Goal: Task Accomplishment & Management: Use online tool/utility

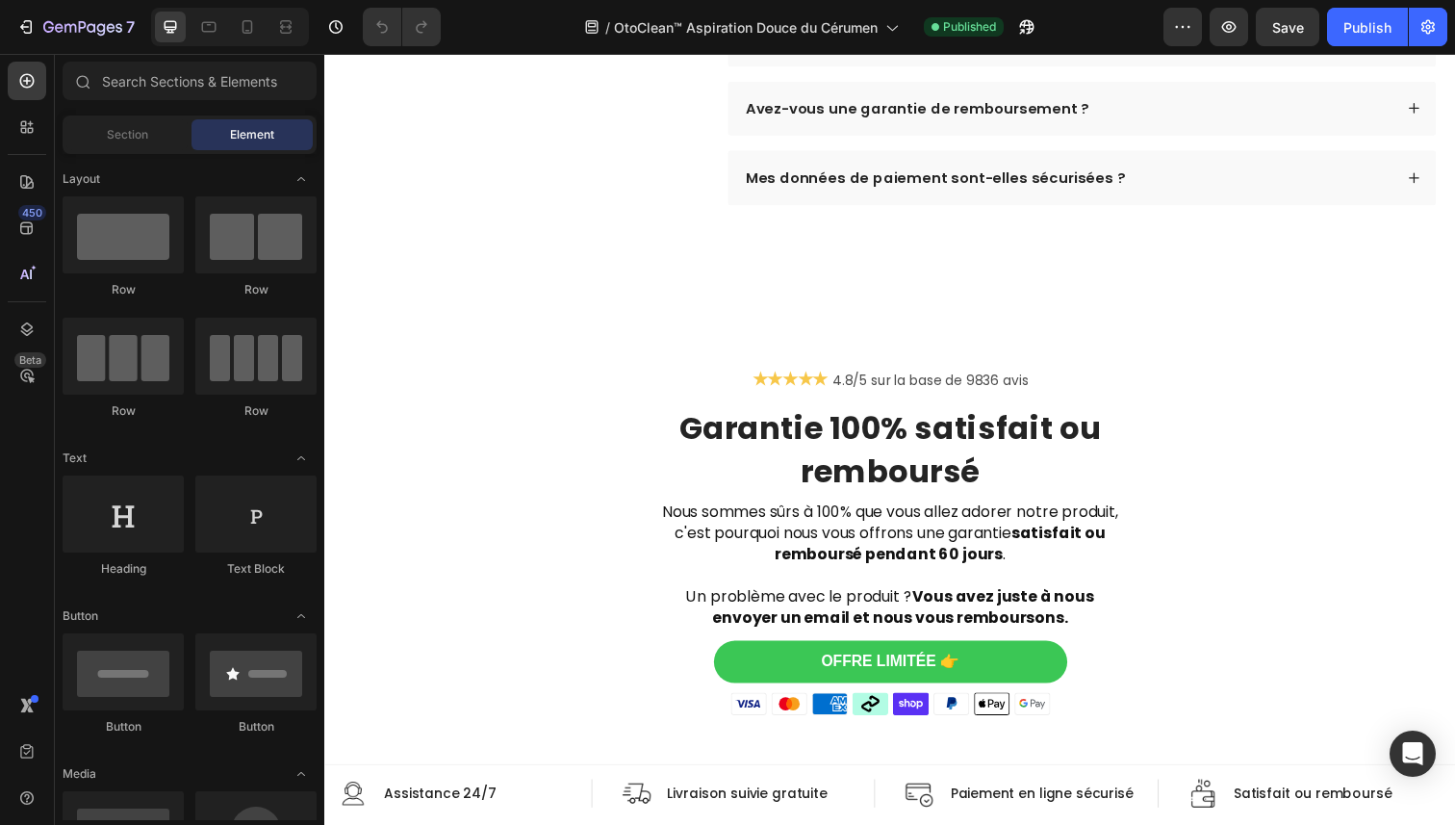
scroll to position [6046, 0]
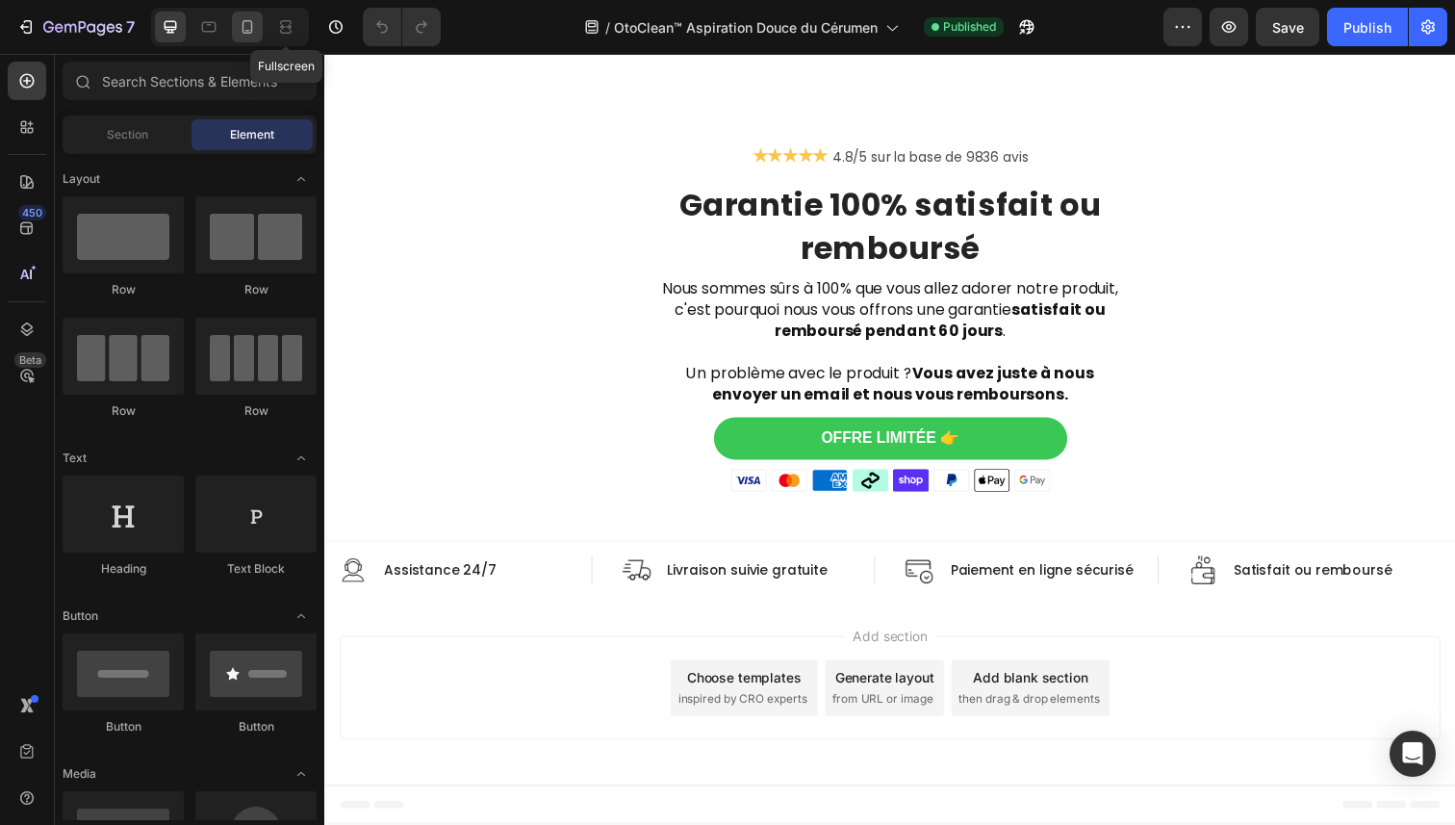
click at [249, 26] on icon at bounding box center [247, 26] width 19 height 19
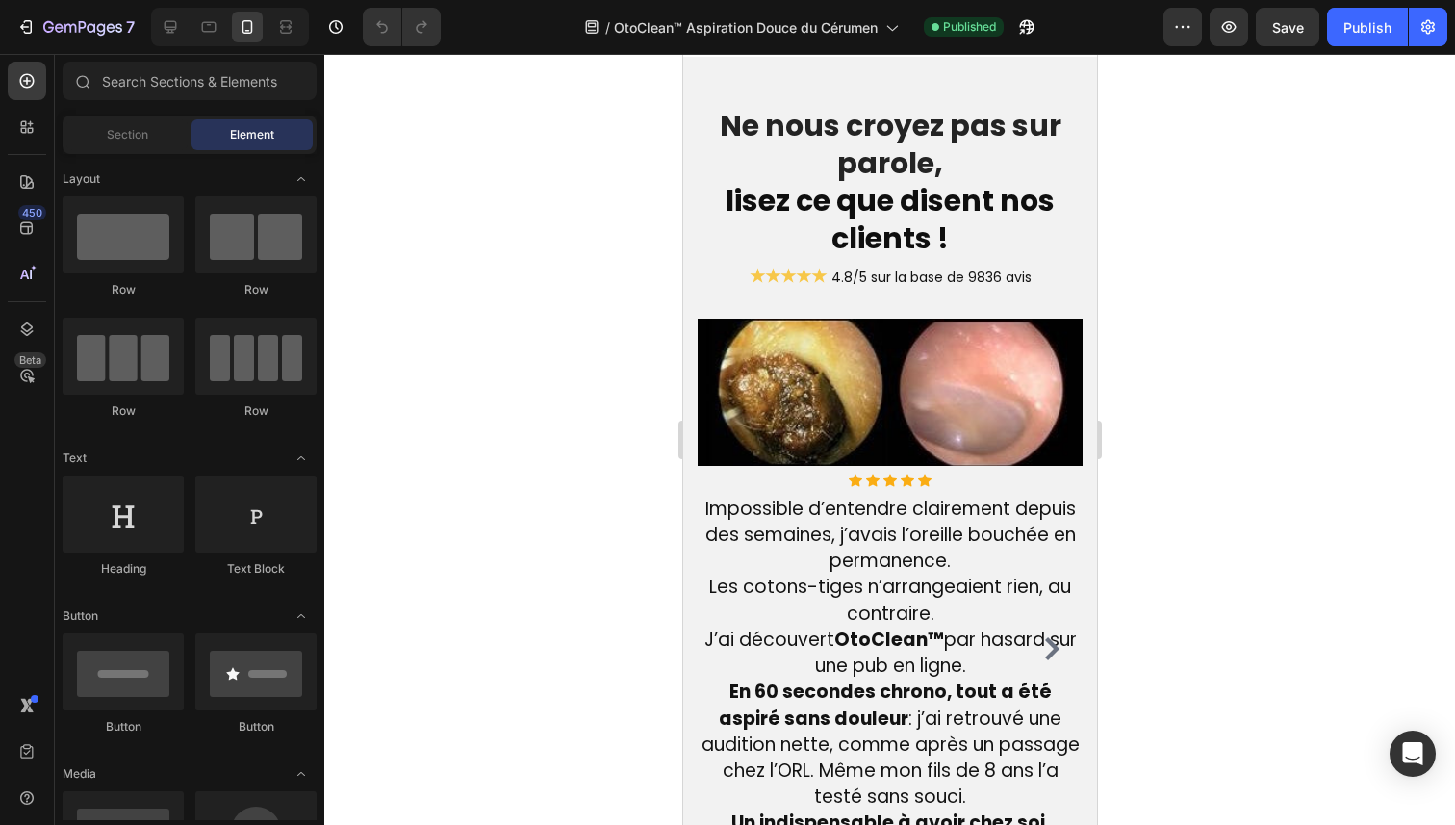
scroll to position [4057, 0]
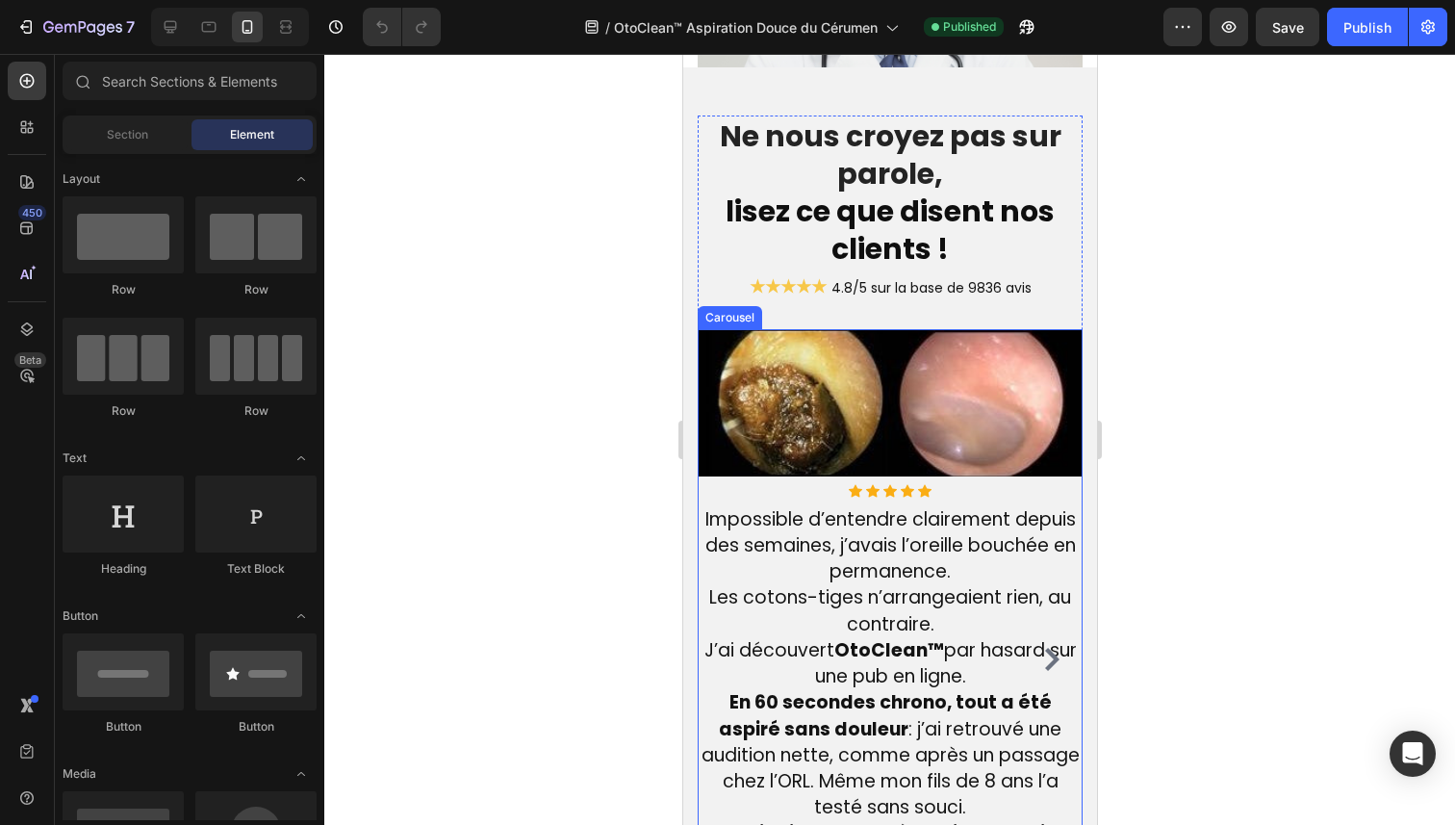
click at [1043, 648] on icon "Carousel Next Arrow" at bounding box center [1050, 659] width 23 height 23
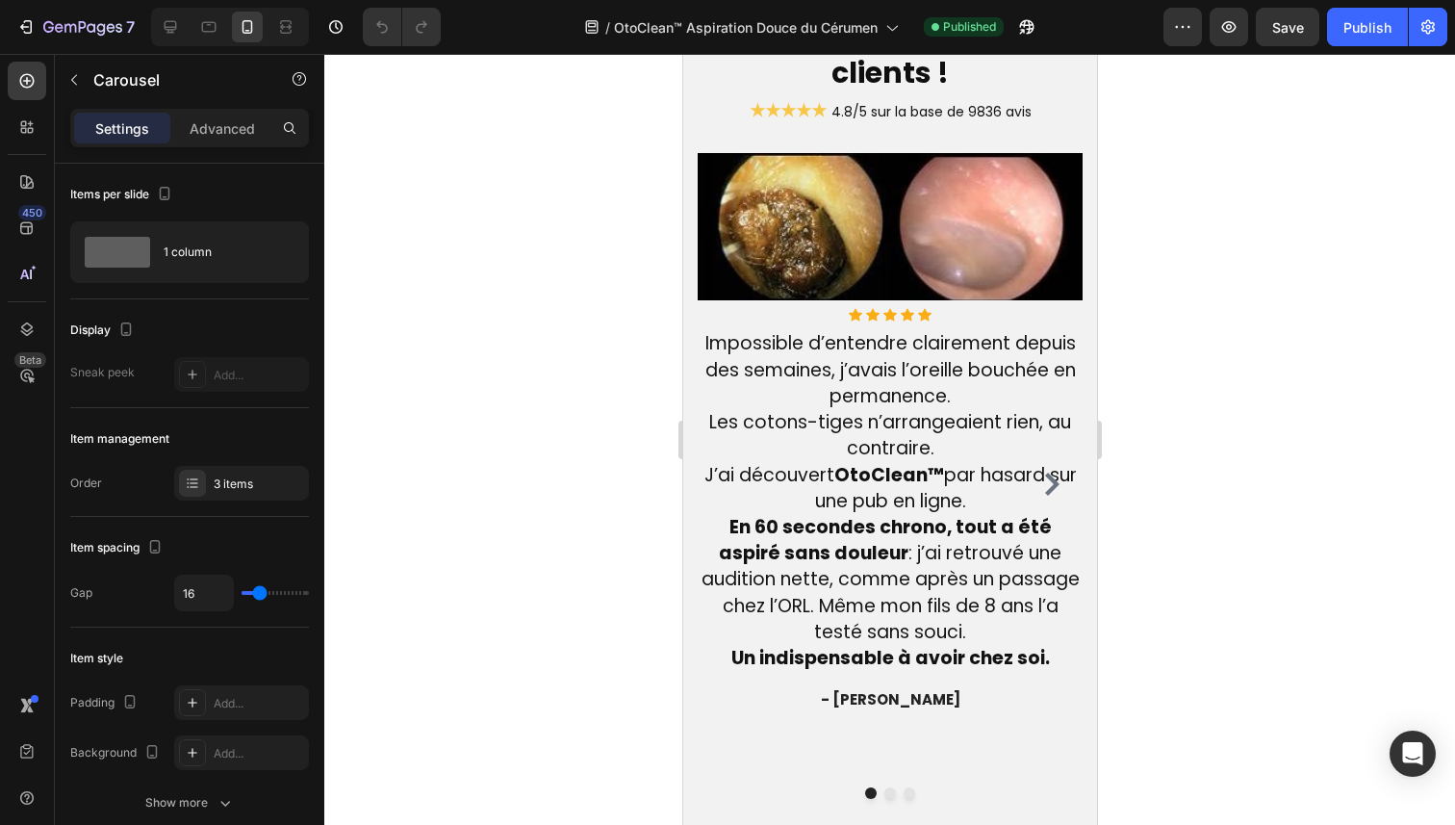
scroll to position [5055, 0]
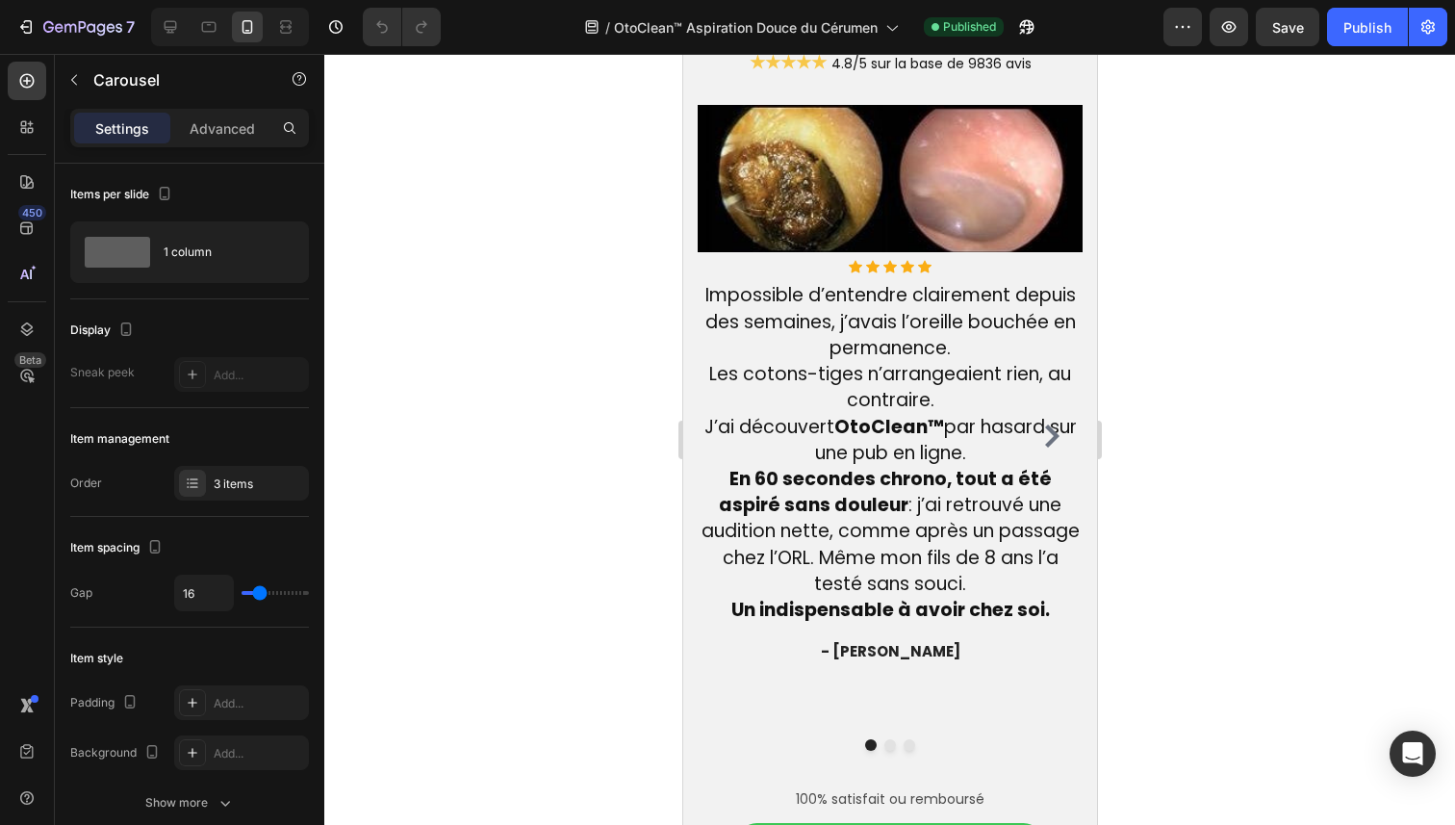
click at [1049, 434] on icon "Carousel Next Arrow" at bounding box center [1051, 435] width 14 height 23
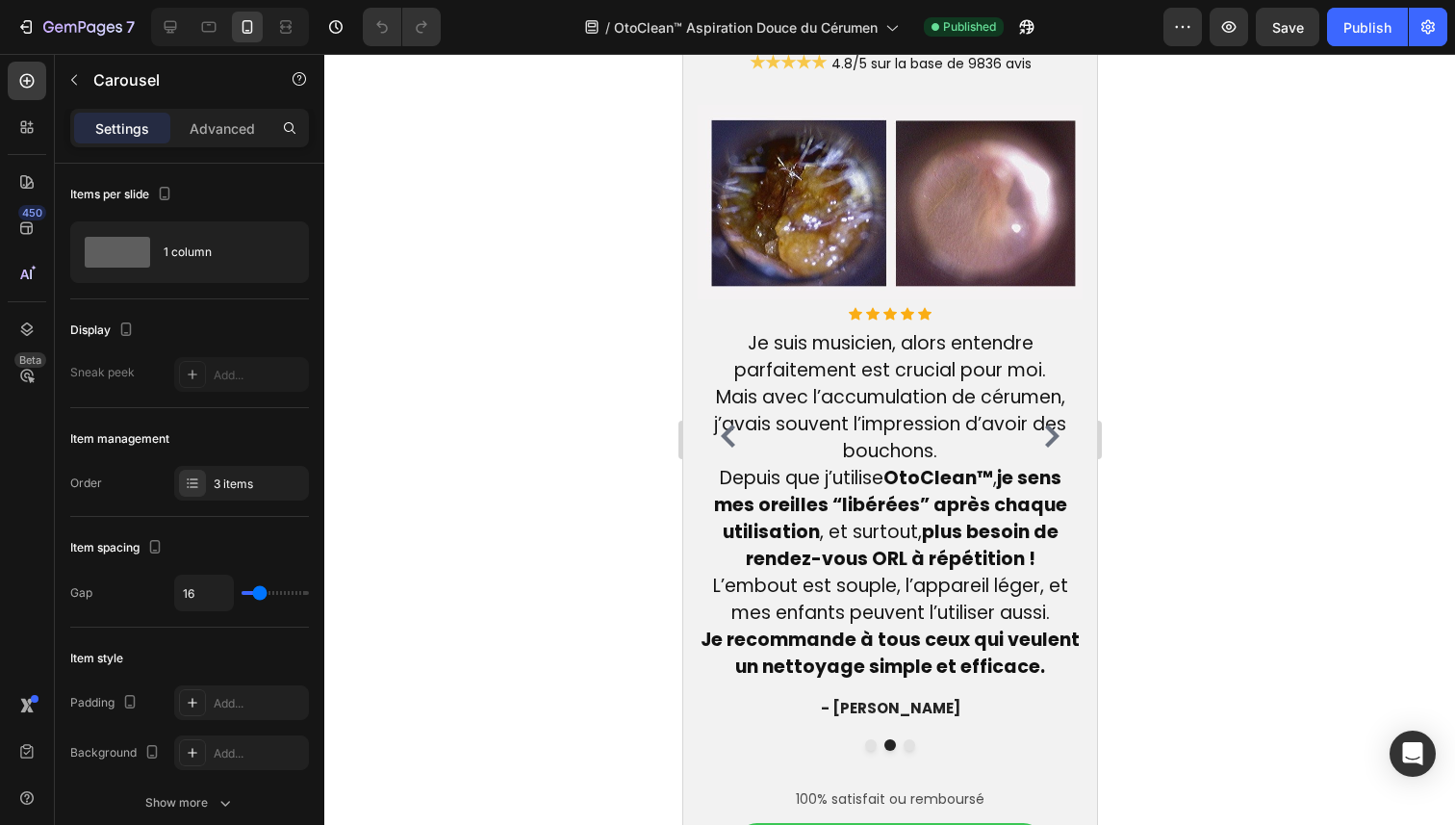
click at [1047, 438] on icon "Carousel Next Arrow" at bounding box center [1050, 435] width 23 height 23
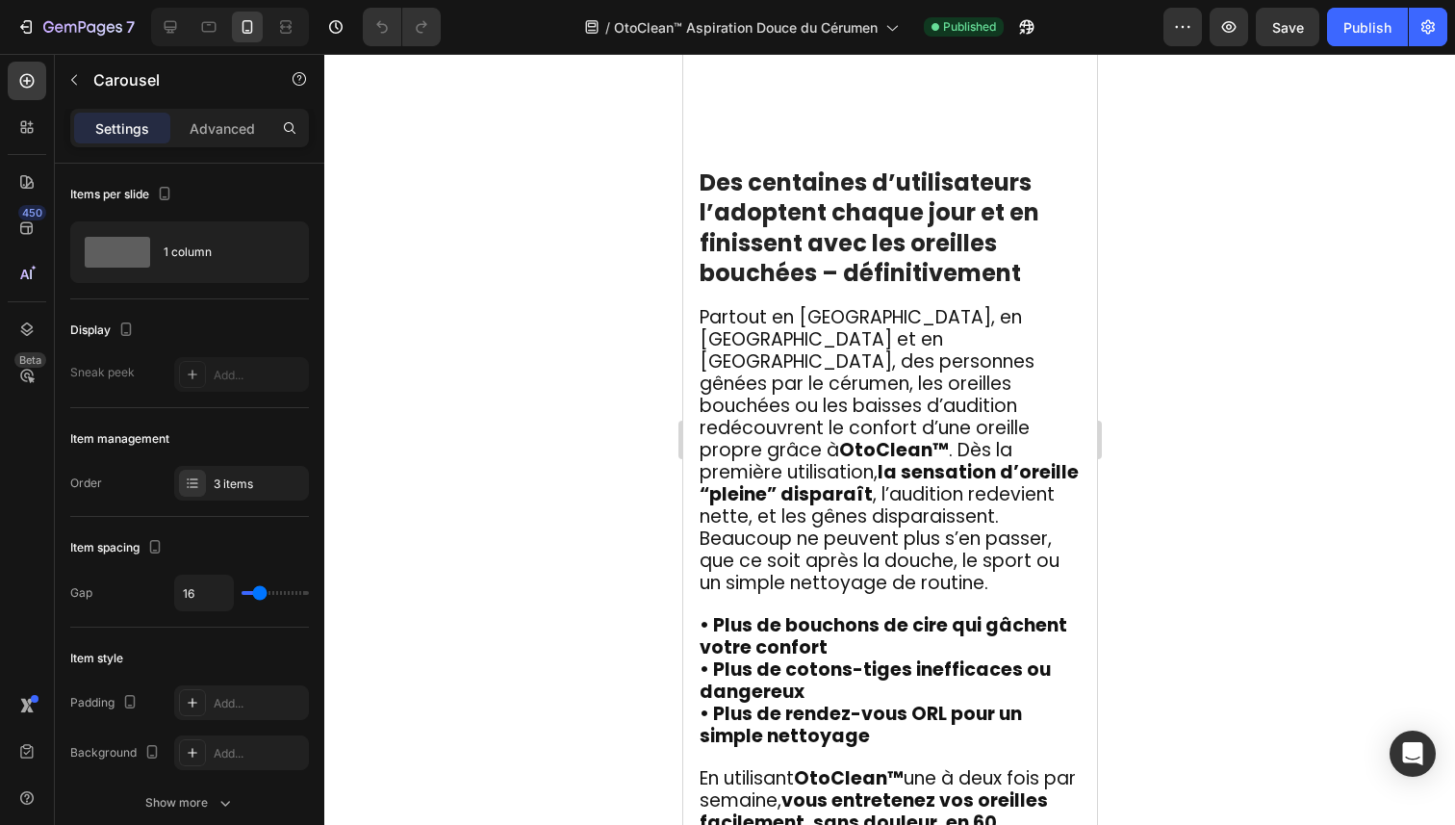
scroll to position [3874, 0]
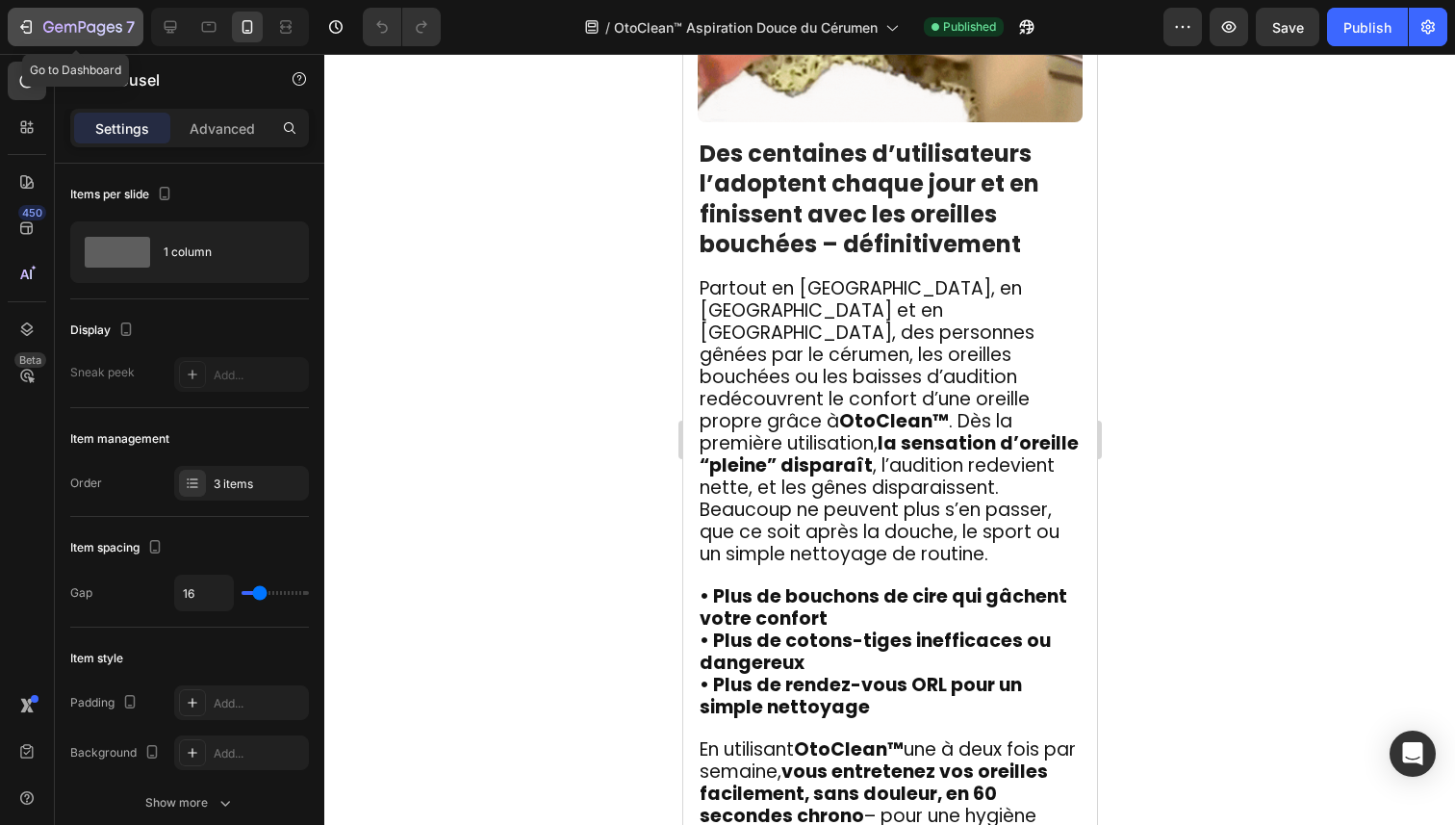
click at [100, 15] on div "7" at bounding box center [88, 26] width 91 height 23
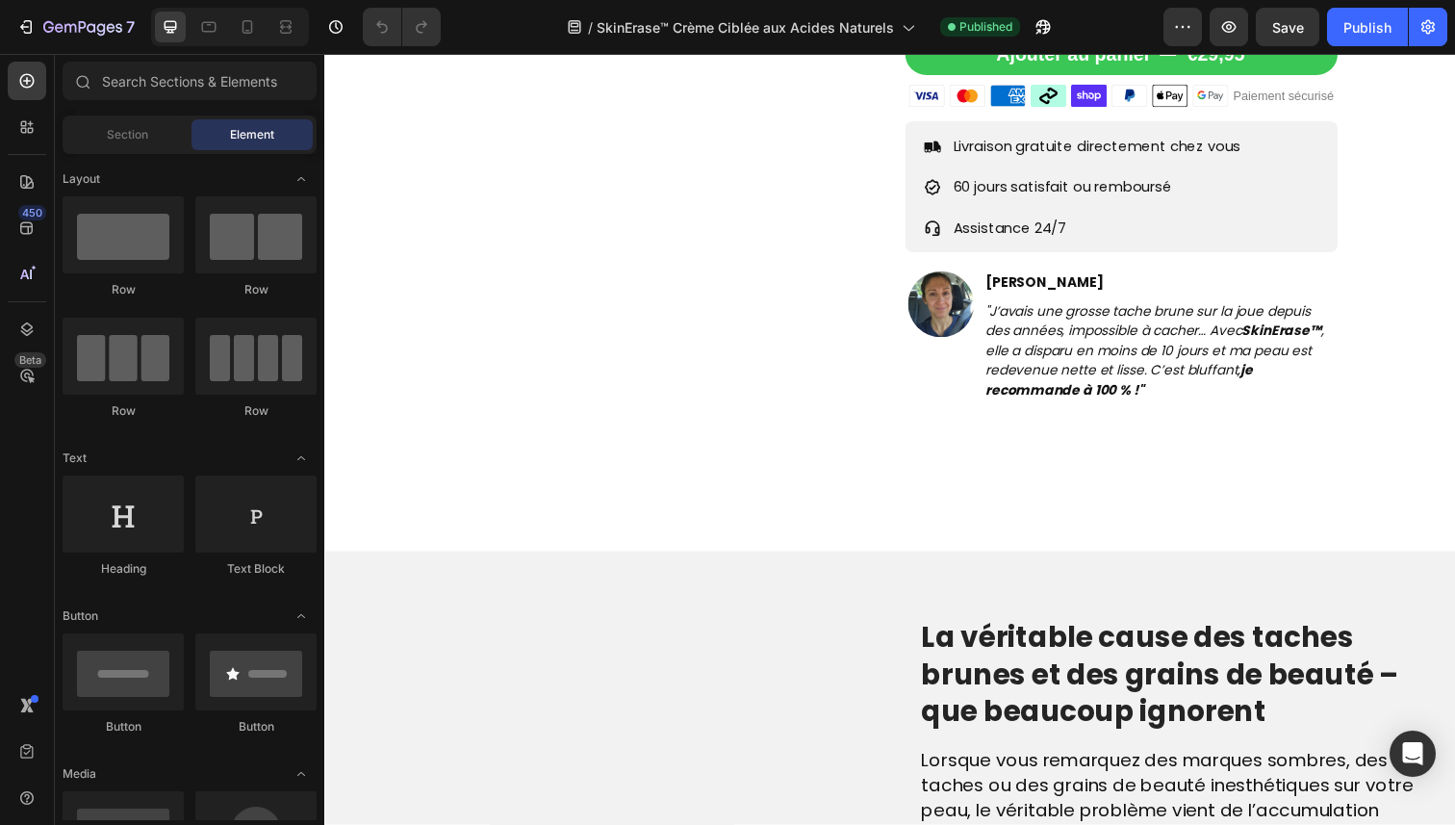
scroll to position [822, 0]
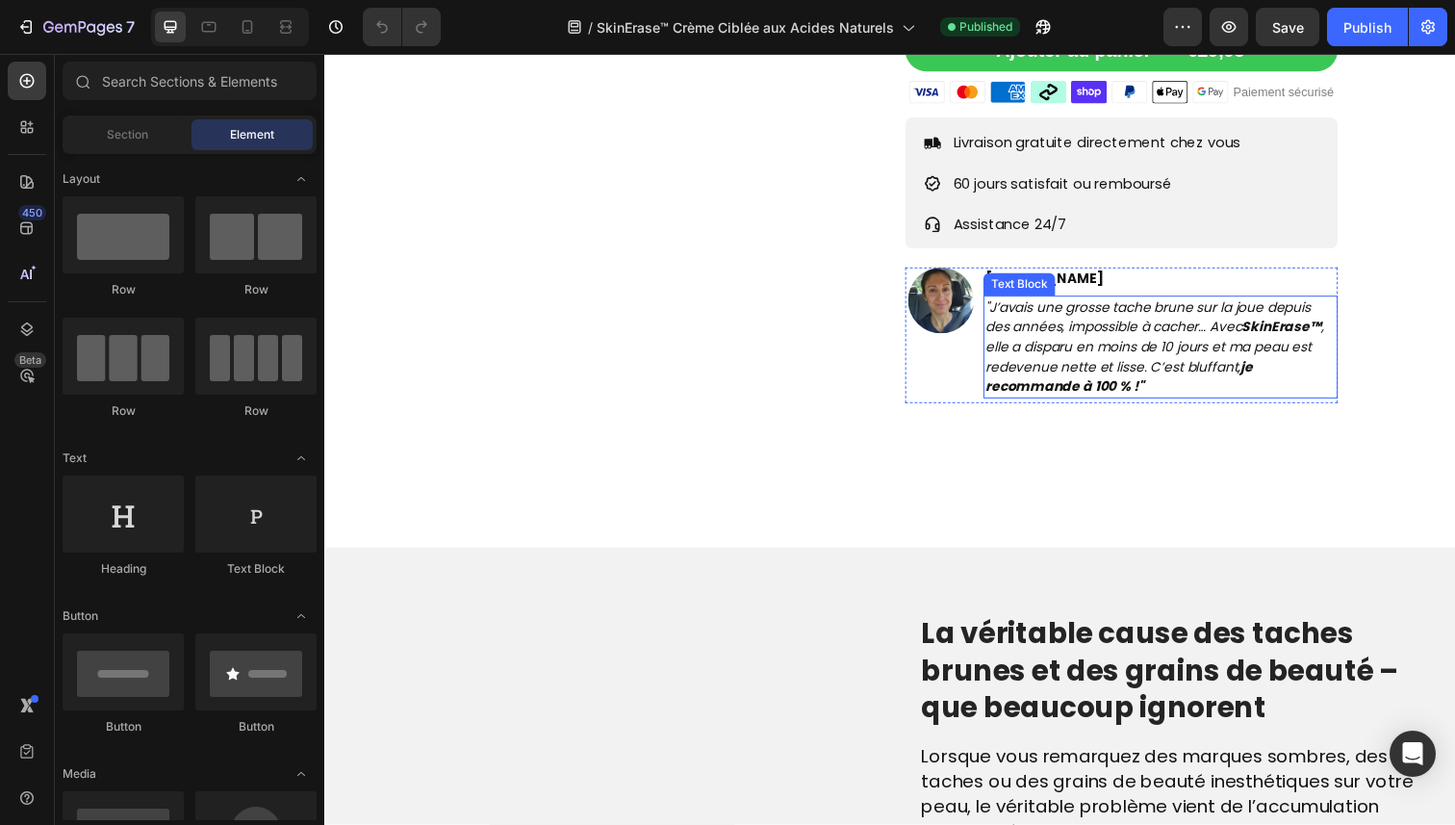
click at [1238, 403] on icon ""J’avais une grosse tache brune sur la joue depuis des années, impossible à cac…" at bounding box center [1171, 353] width 345 height 100
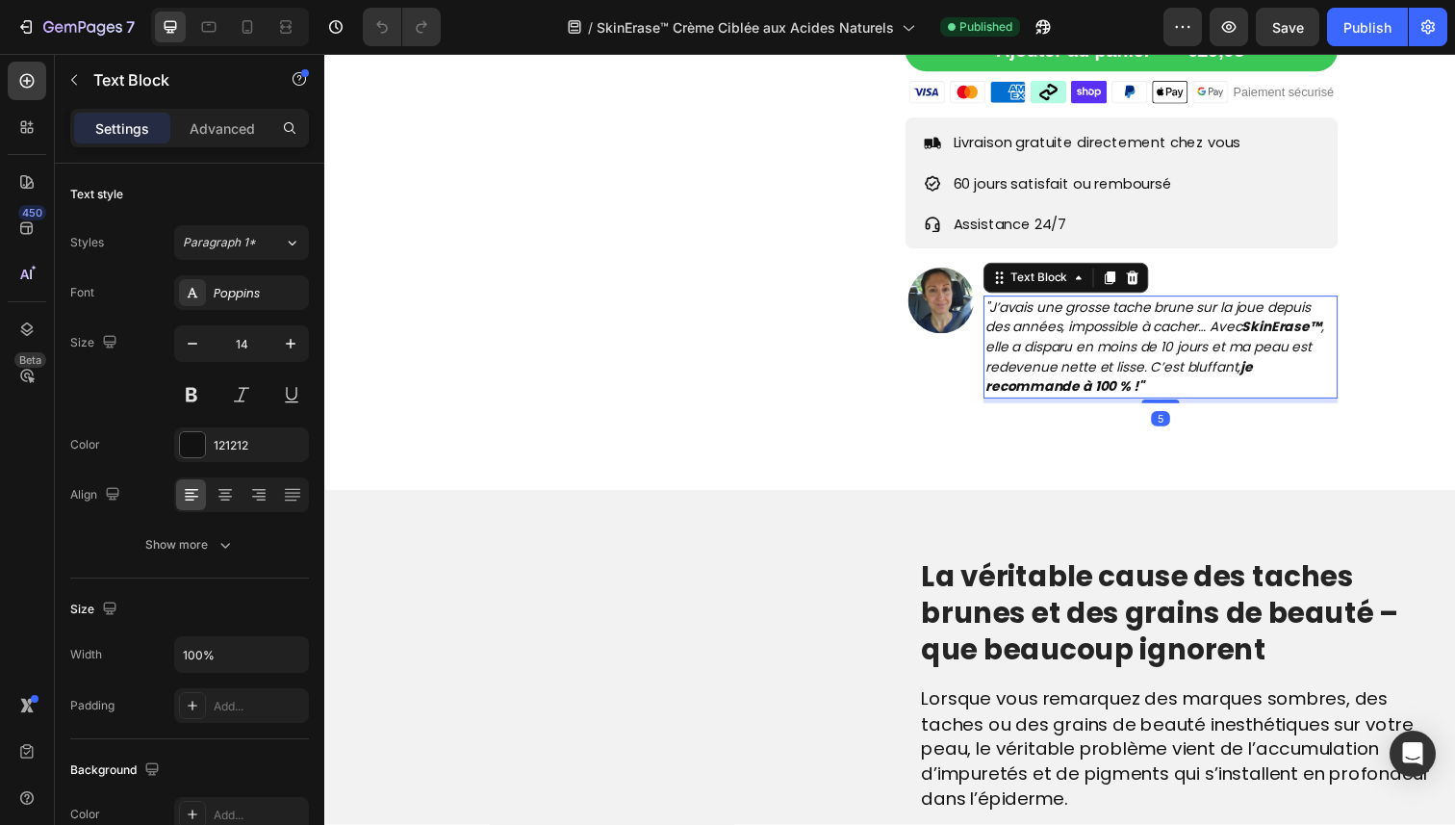
click at [1266, 403] on strong "je recommande à 100 % !"" at bounding box center [1135, 383] width 273 height 39
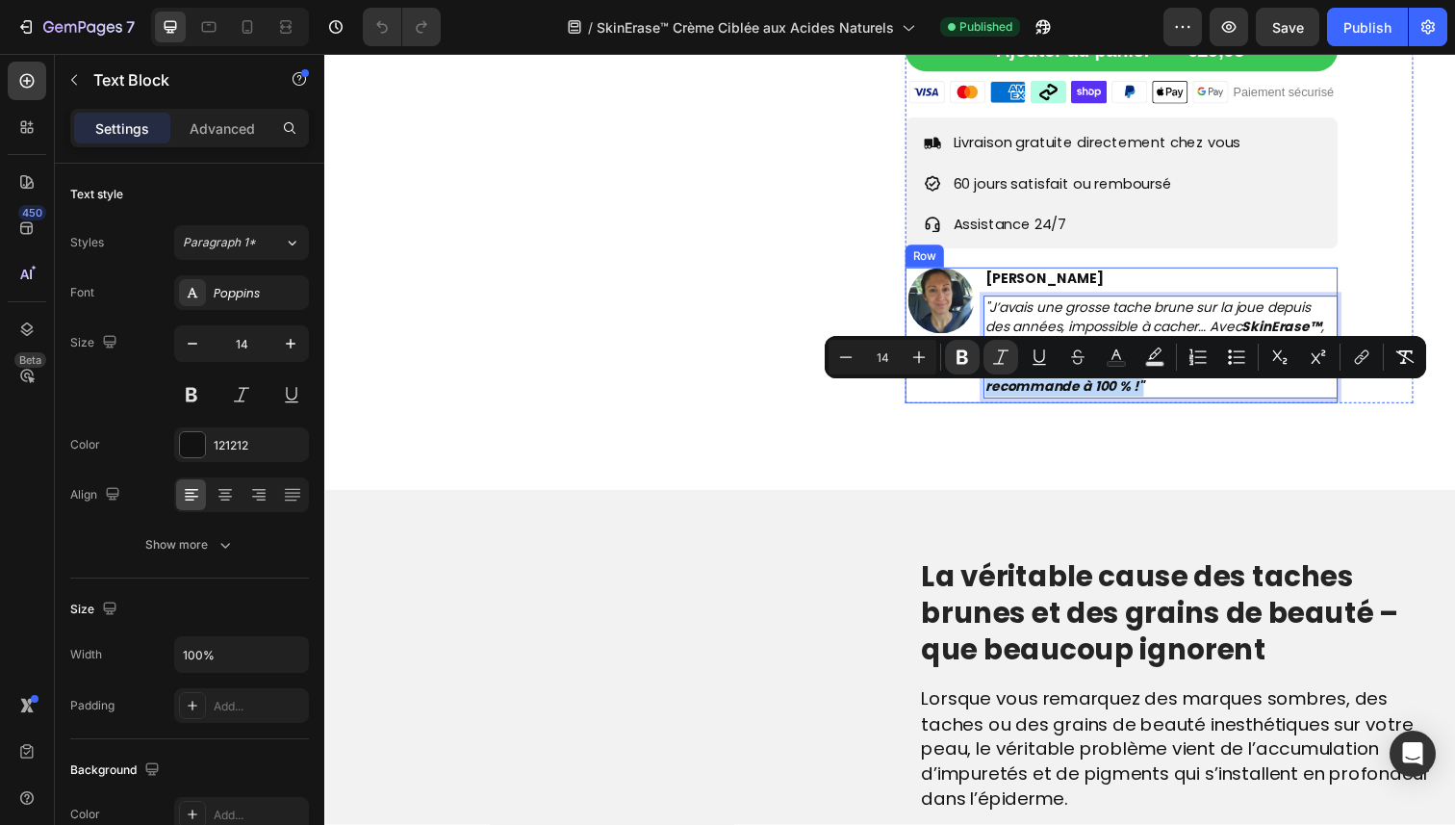
drag, startPoint x: 1263, startPoint y: 404, endPoint x: 1294, endPoint y: 438, distance: 45.6
click at [1294, 411] on div "[PERSON_NAME] Text Block "J’avais une grosse tache brune sur la joue depuis des…" at bounding box center [1178, 341] width 362 height 139
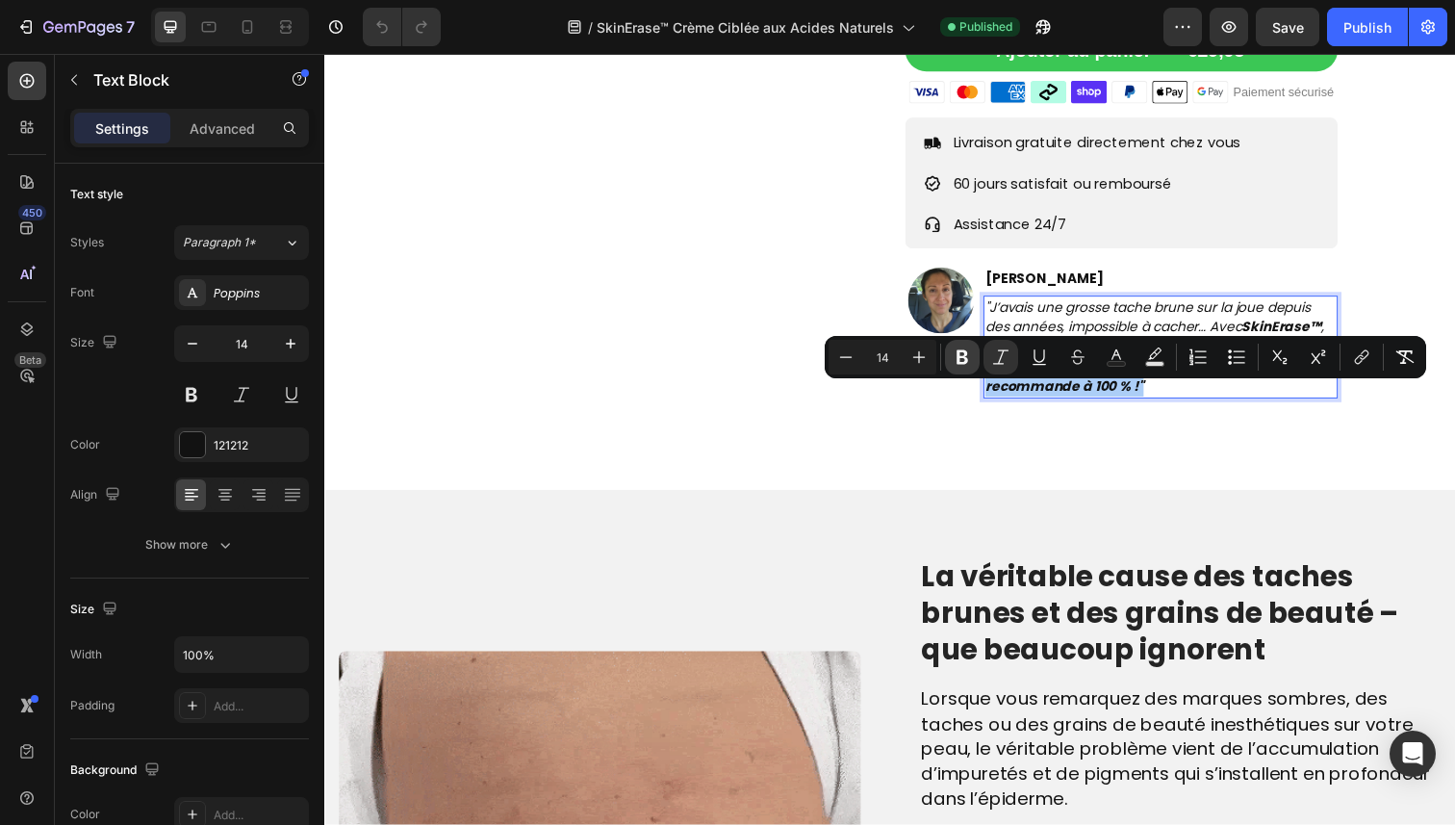
click at [959, 358] on icon "Editor contextual toolbar" at bounding box center [962, 357] width 12 height 14
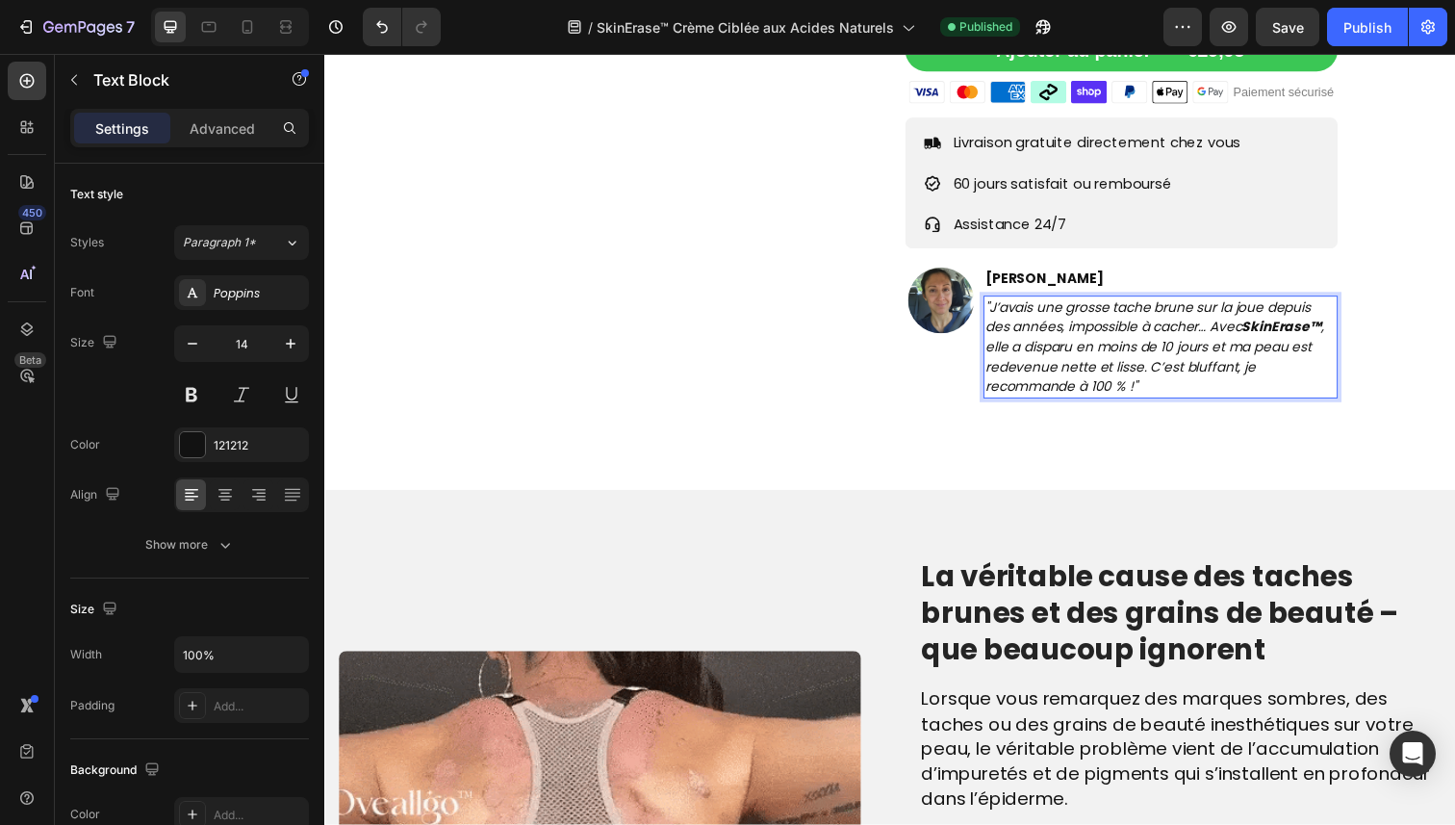
click at [1163, 401] on icon ""J’avais une grosse tache brune sur la joue depuis des années, impossible à cac…" at bounding box center [1171, 353] width 345 height 100
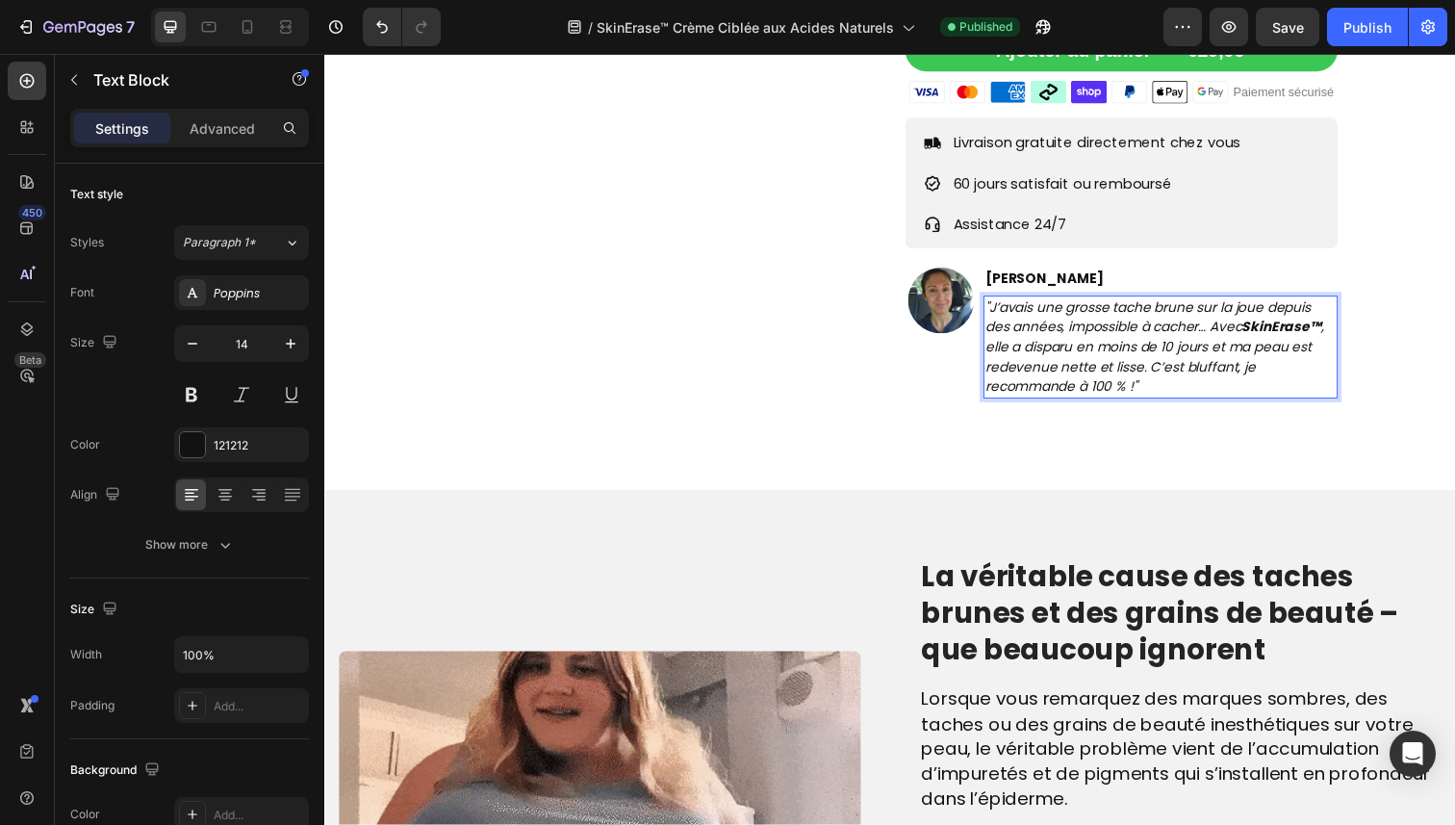
click at [1272, 376] on icon ""J’avais une grosse tache brune sur la joue depuis des années, impossible à cac…" at bounding box center [1171, 353] width 345 height 100
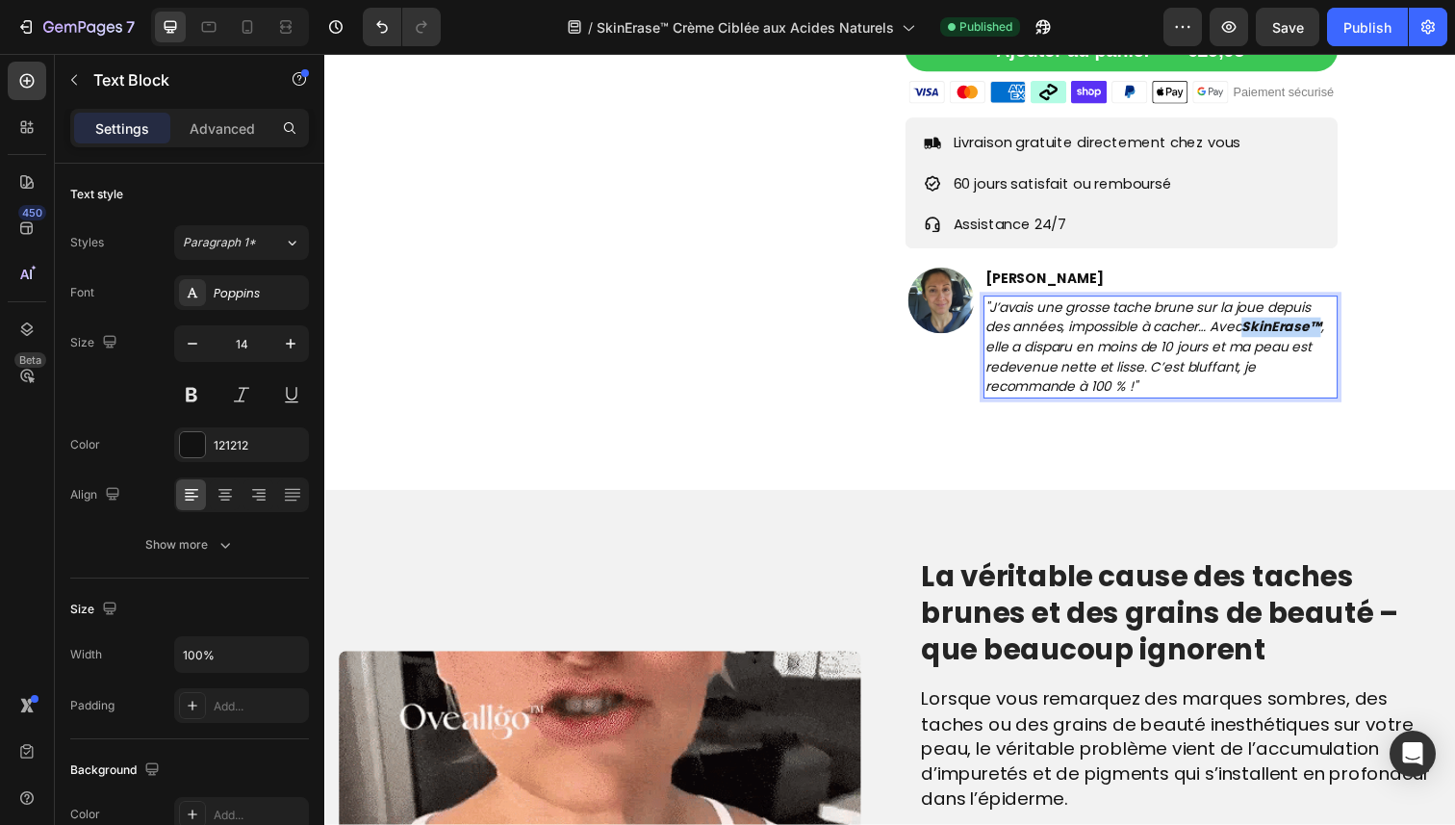
drag, startPoint x: 1271, startPoint y: 364, endPoint x: 1347, endPoint y: 364, distance: 76.0
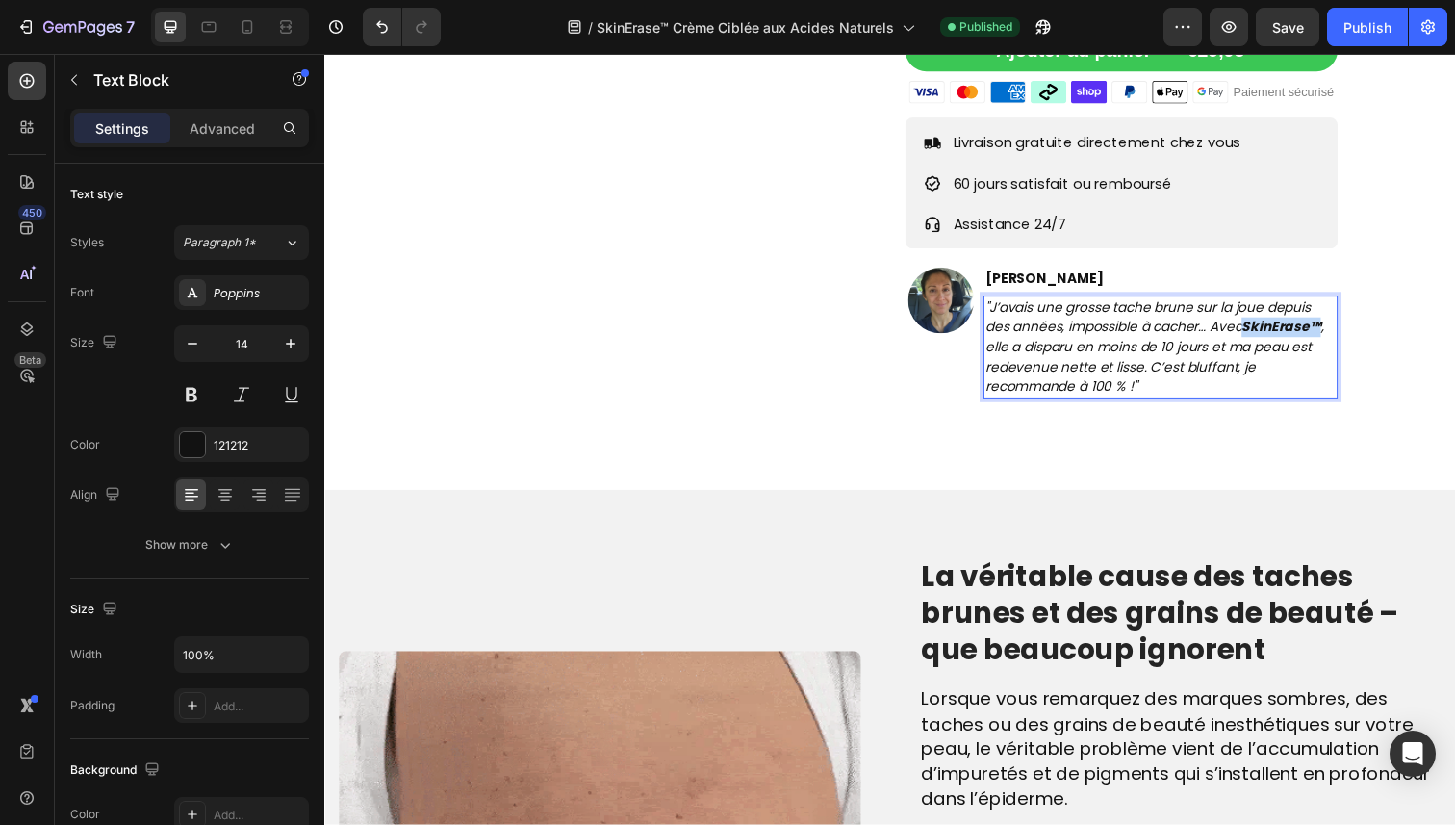
click at [1341, 343] on strong "SkinErase™" at bounding box center [1300, 332] width 81 height 19
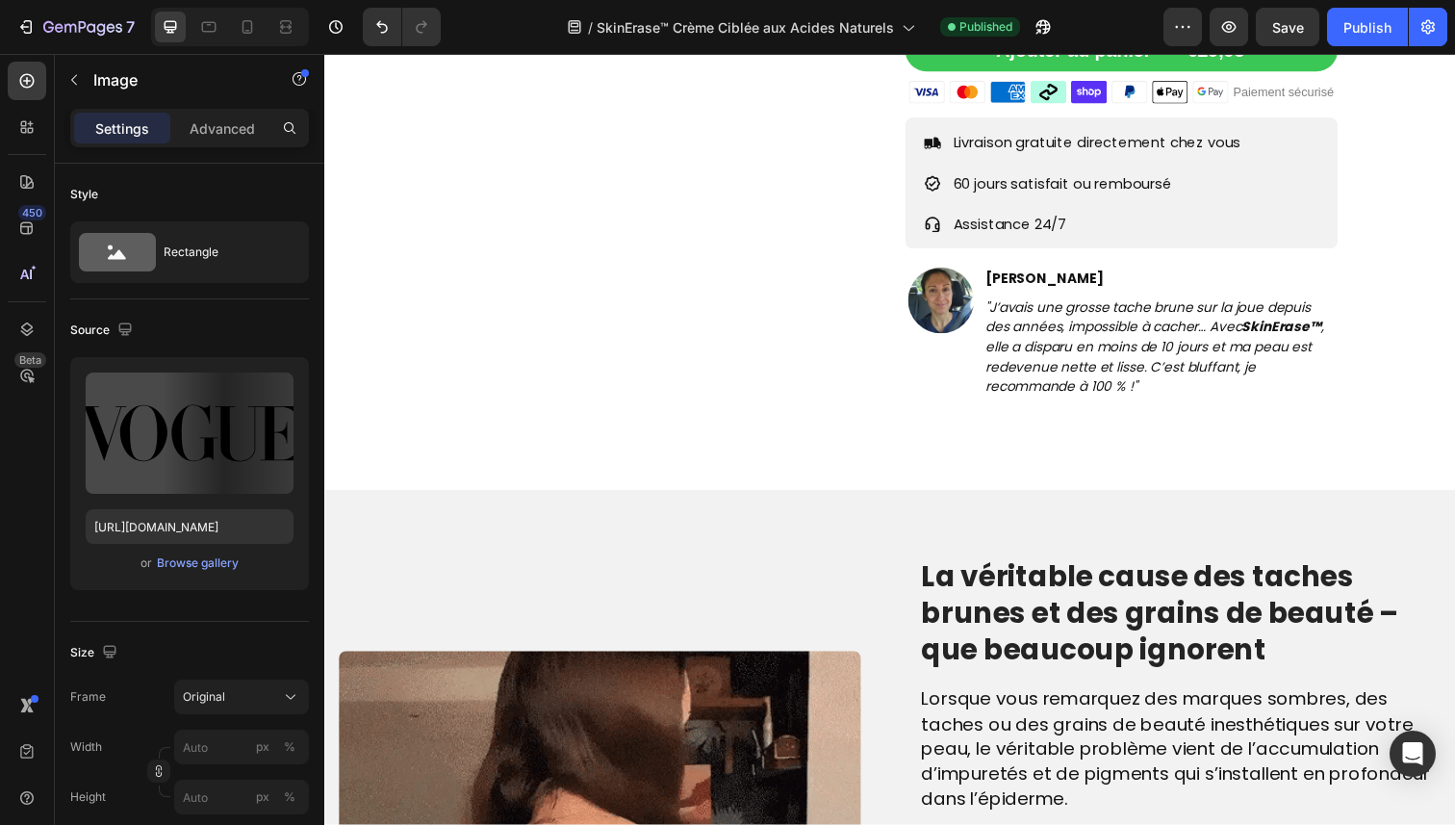
click at [1232, 484] on div "Image 0" at bounding box center [1171, 484] width 161 height 0
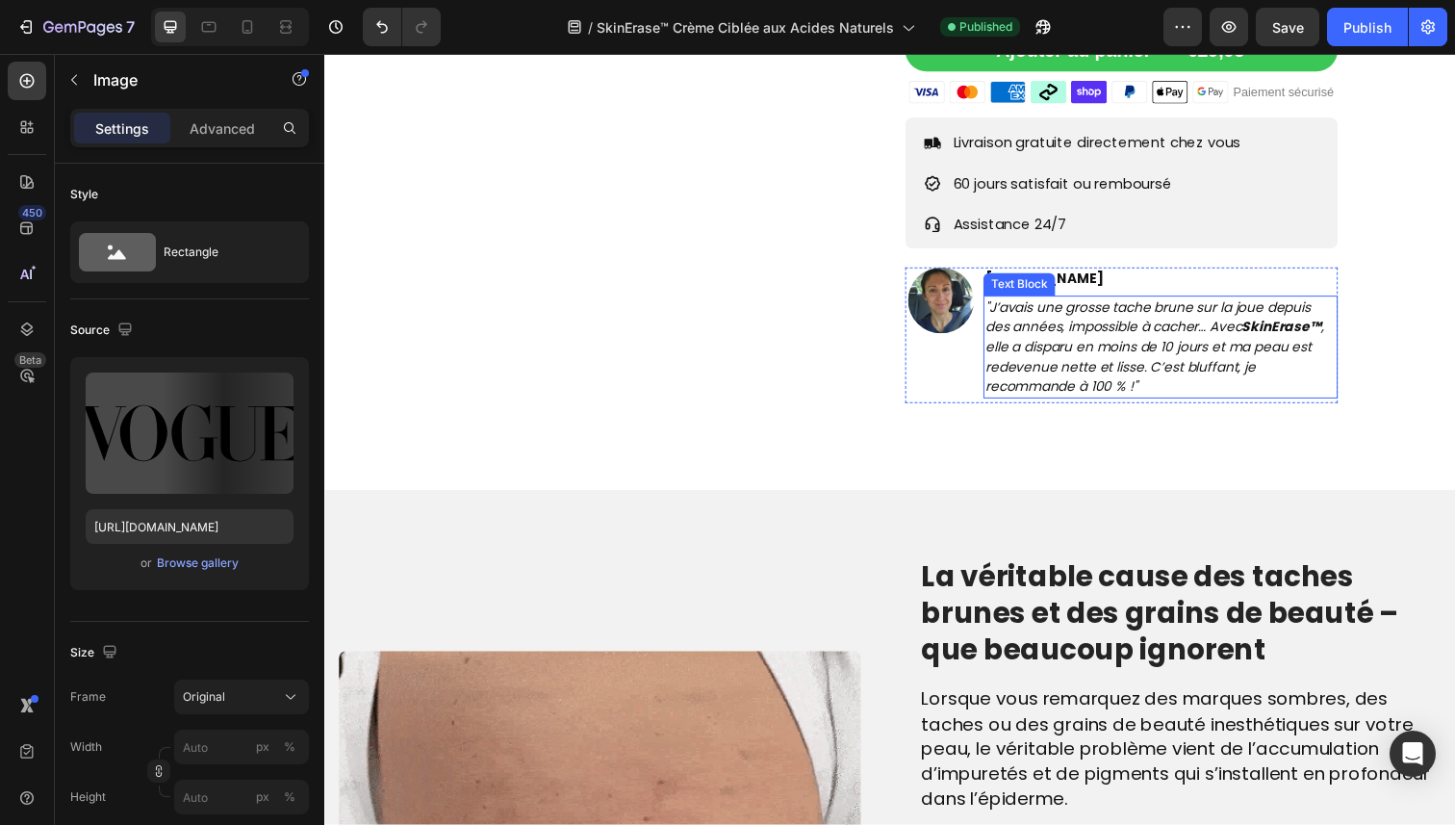
click at [1316, 390] on icon ""J’avais une grosse tache brune sur la joue depuis des années, impossible à cac…" at bounding box center [1171, 353] width 345 height 100
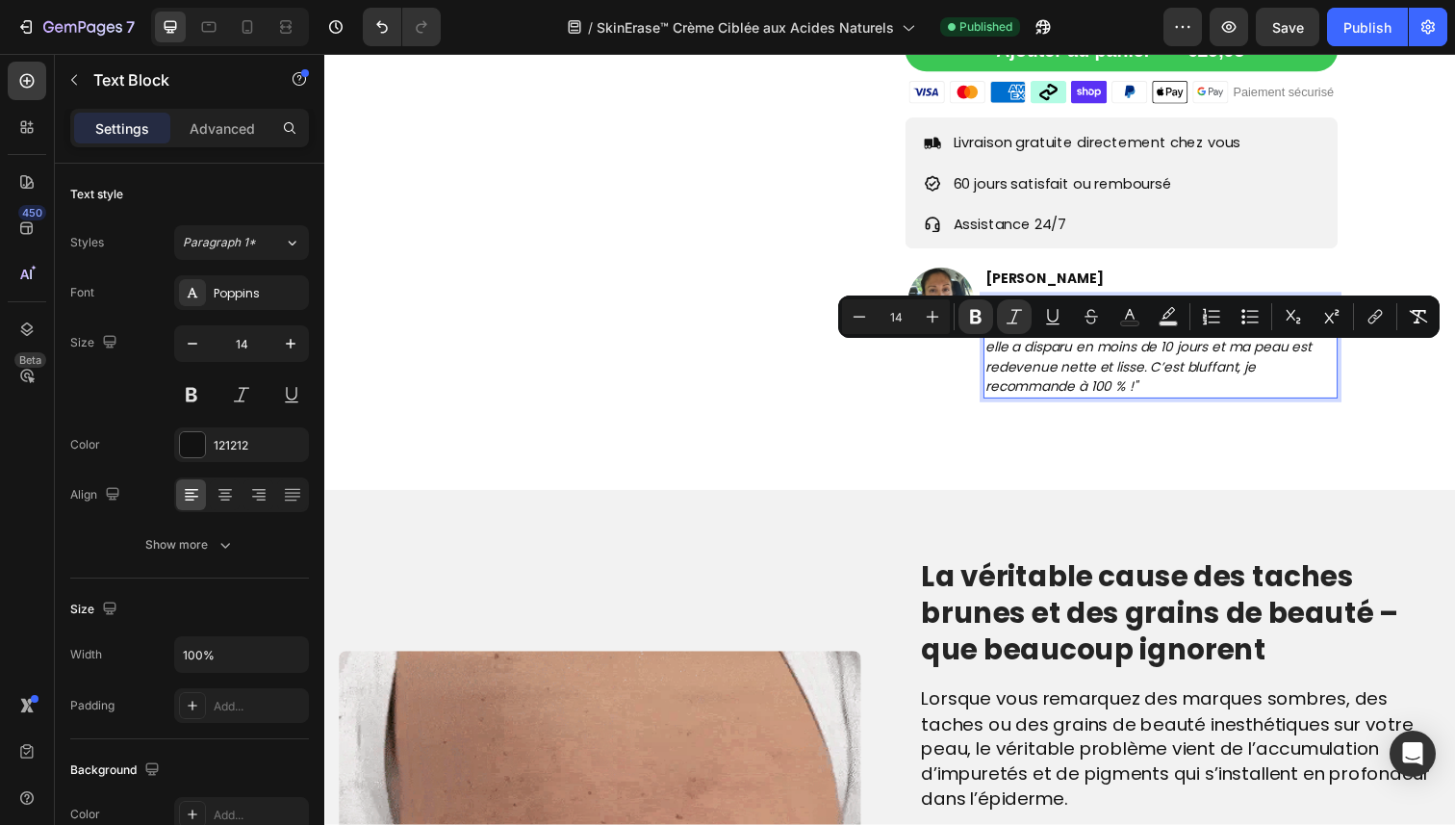
drag, startPoint x: 1271, startPoint y: 359, endPoint x: 1344, endPoint y: 359, distance: 73.1
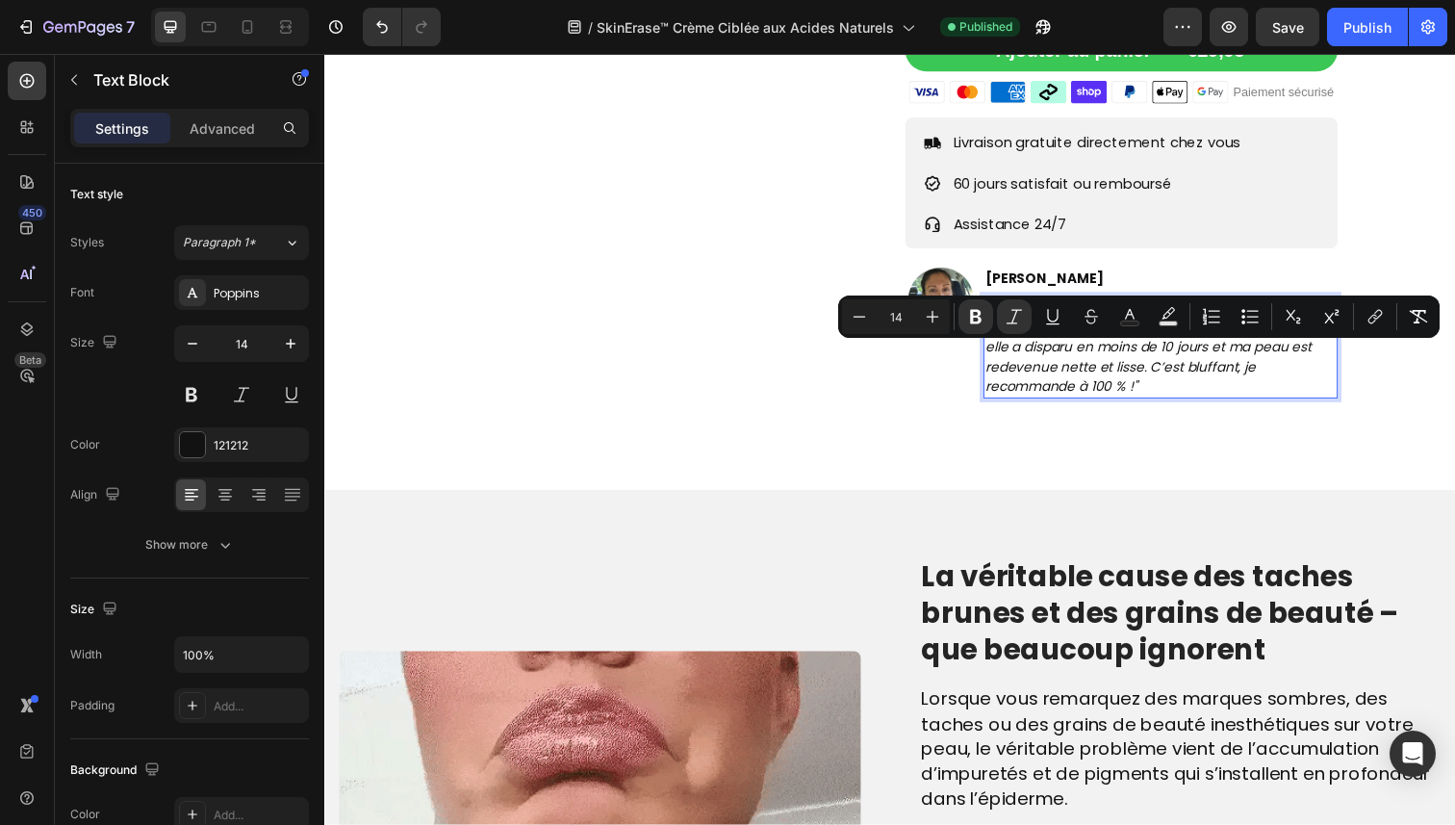
click at [1341, 343] on strong "SkinErase™" at bounding box center [1300, 332] width 81 height 19
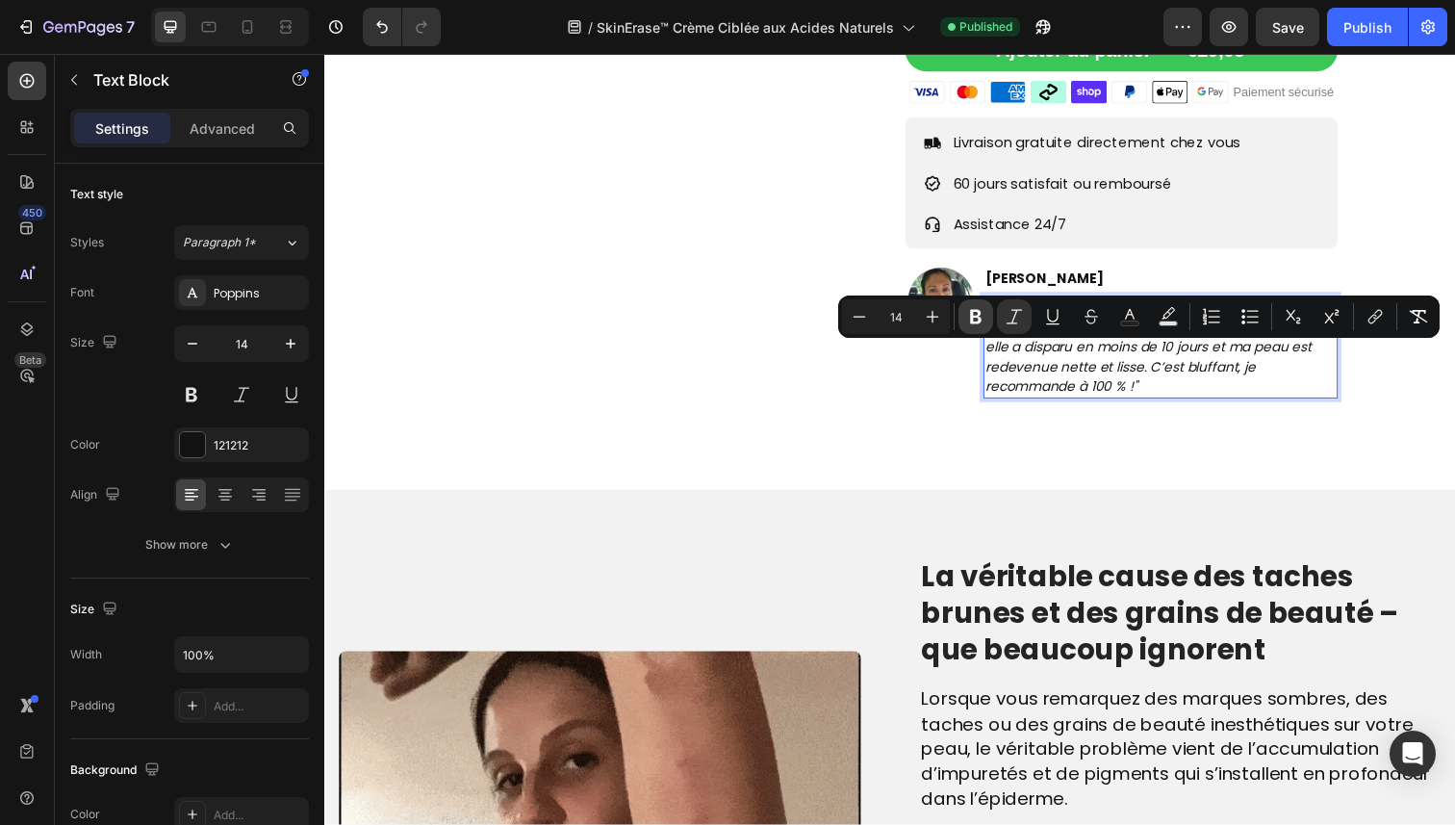
click at [979, 313] on icon "Editor contextual toolbar" at bounding box center [976, 317] width 12 height 14
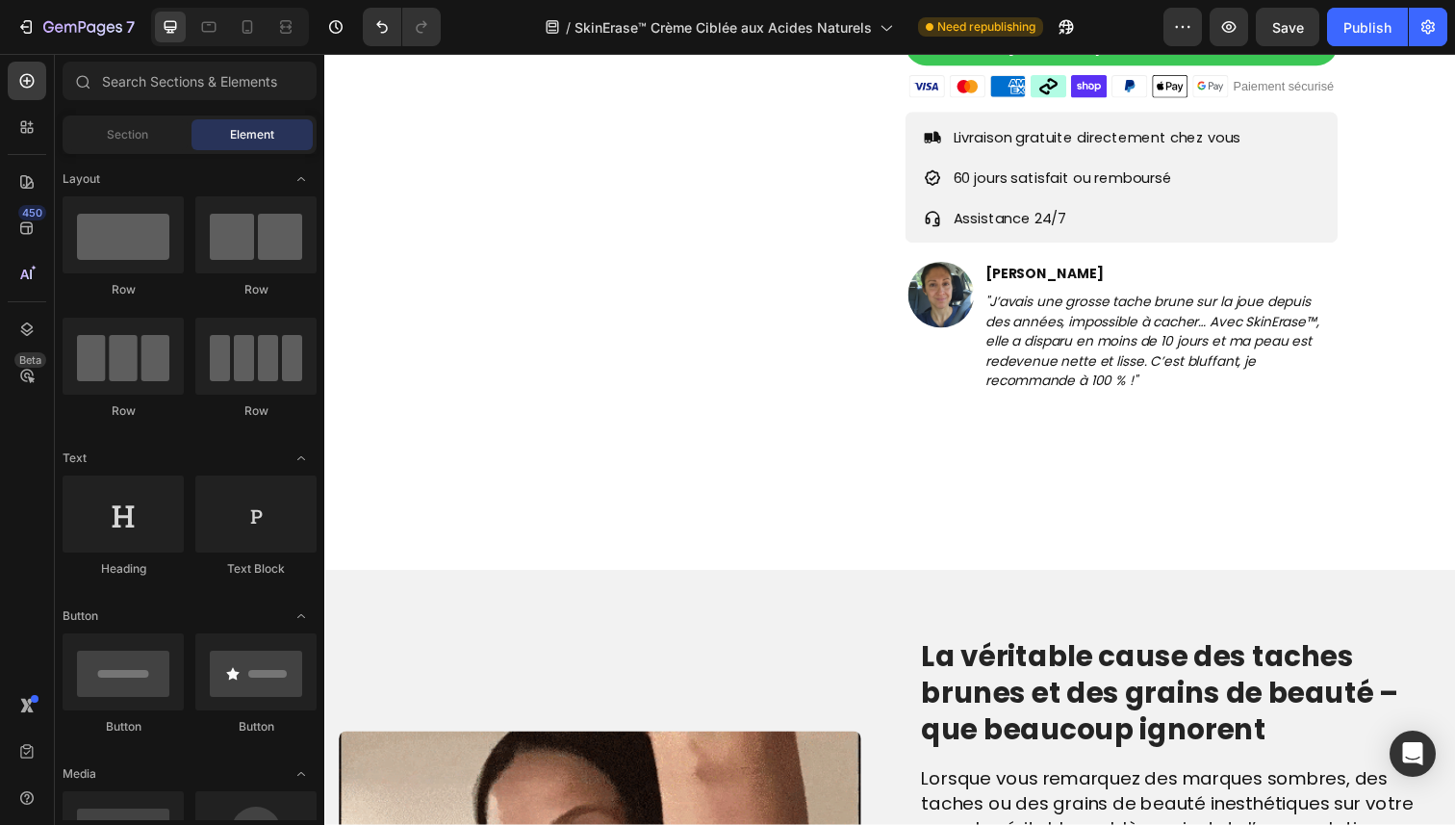
scroll to position [587, 0]
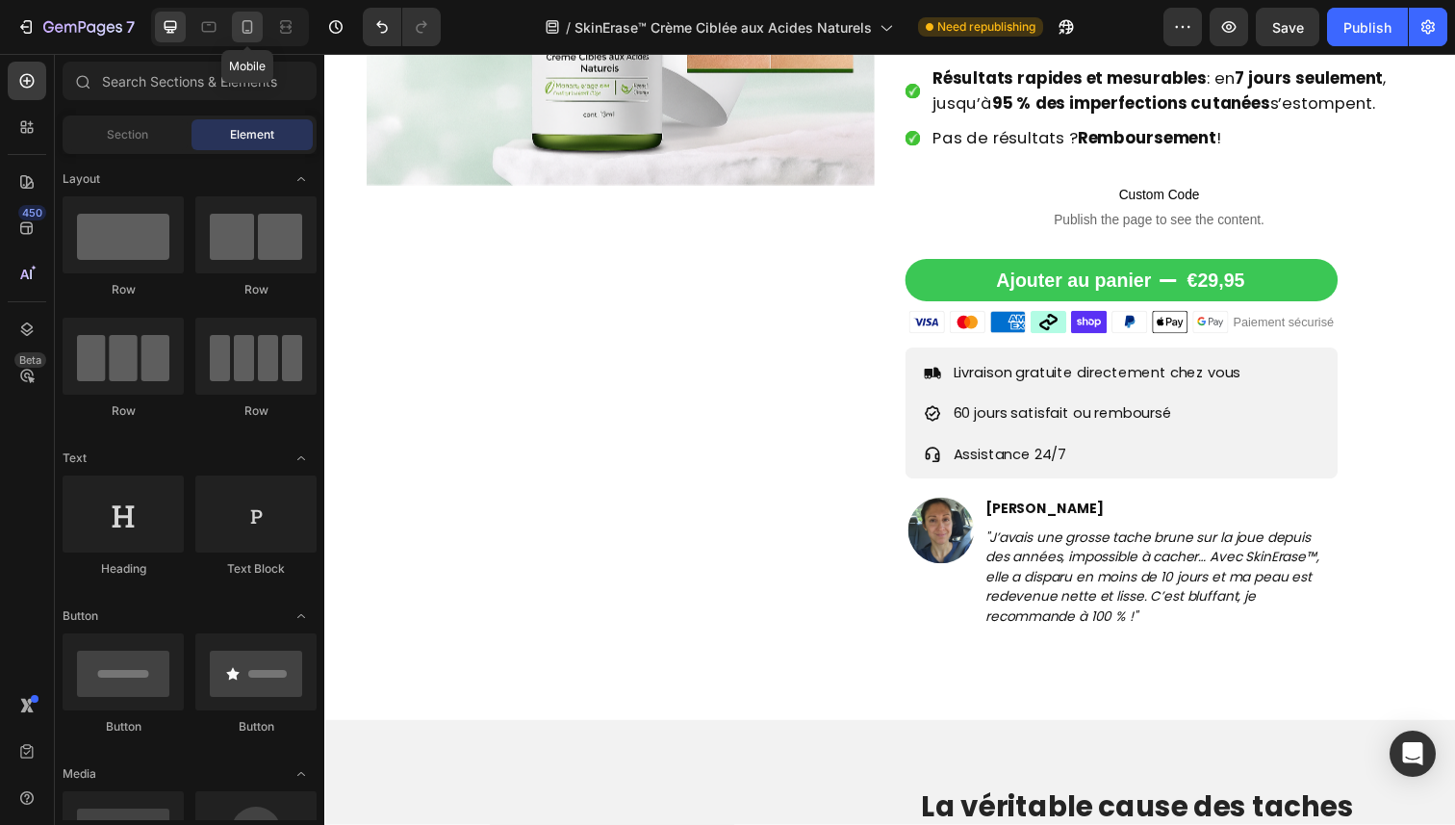
click at [259, 25] on div at bounding box center [247, 27] width 31 height 31
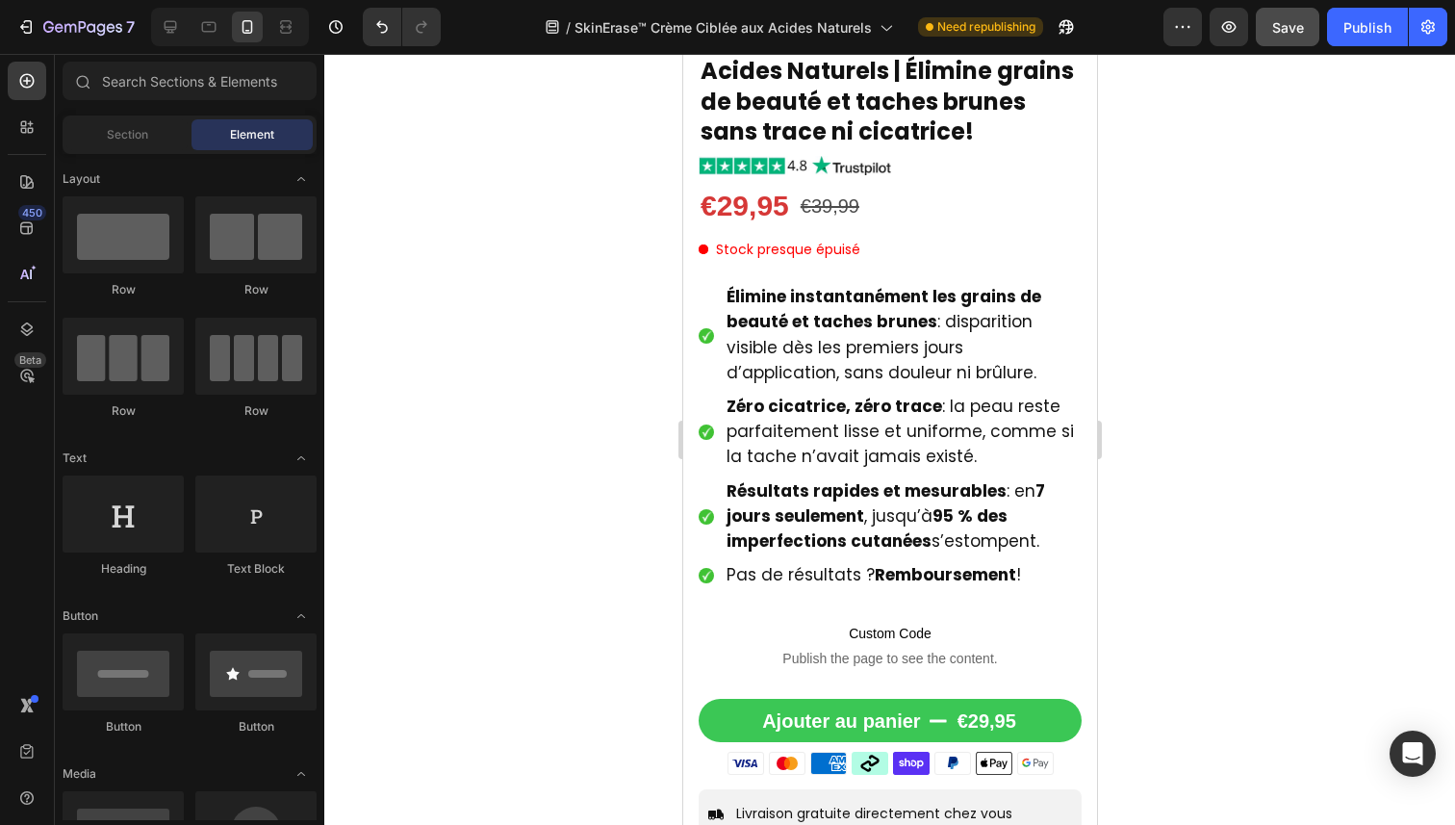
click at [1314, 24] on button "Save" at bounding box center [1288, 27] width 64 height 38
click at [1351, 32] on div "Publish" at bounding box center [1367, 27] width 48 height 20
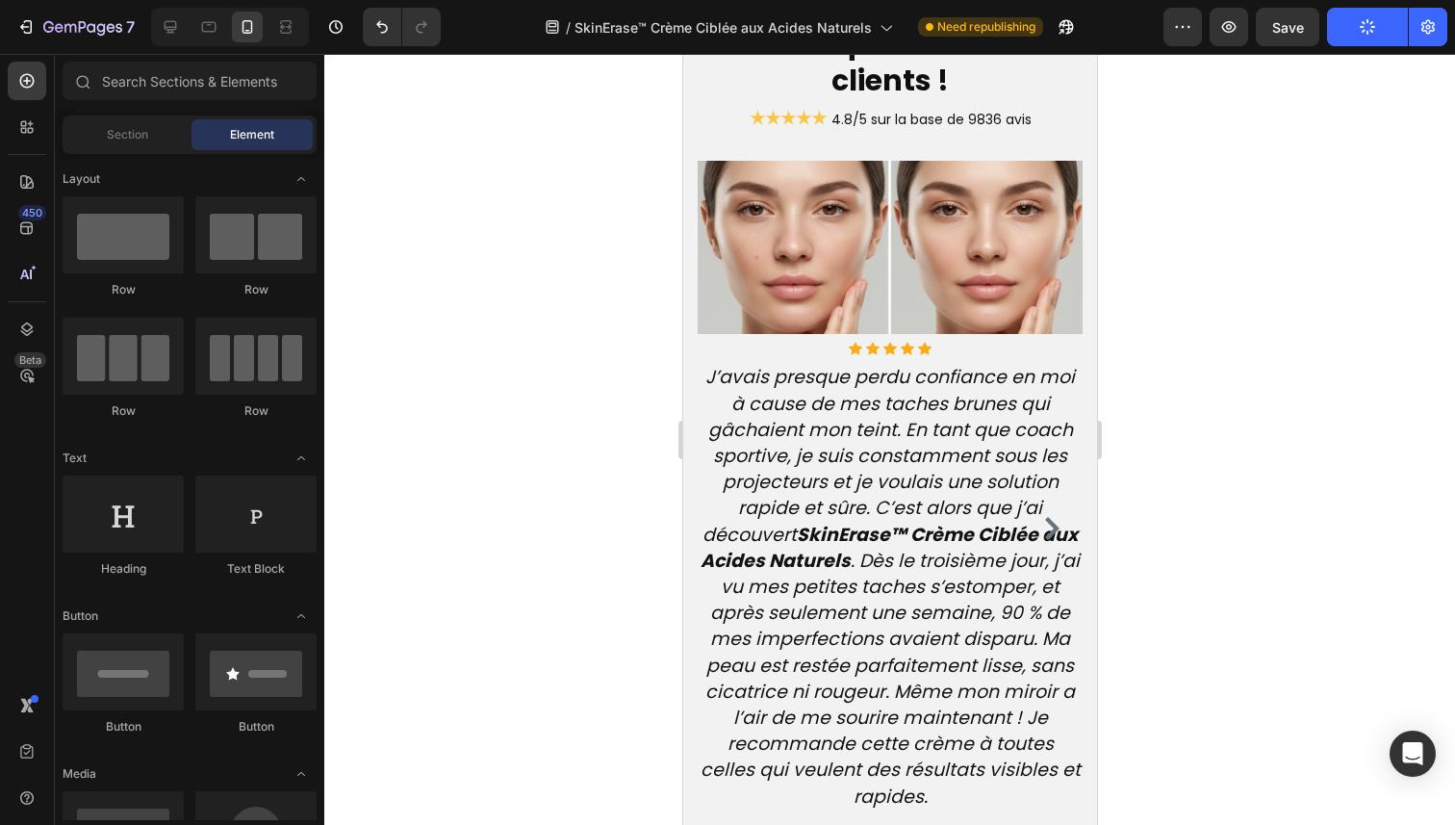
scroll to position [6519, 0]
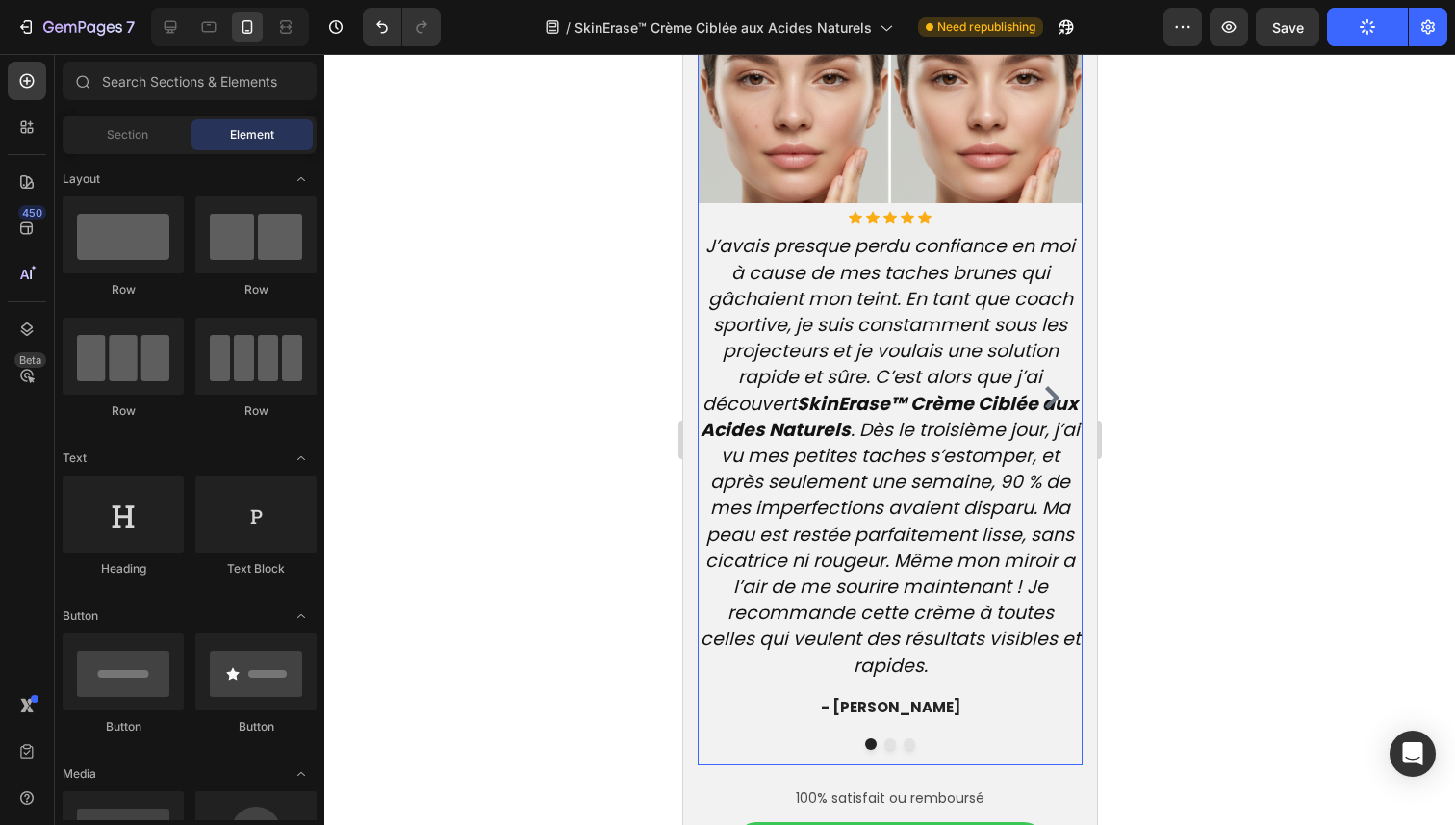
click at [1048, 399] on icon "Carousel Next Arrow" at bounding box center [1050, 397] width 23 height 23
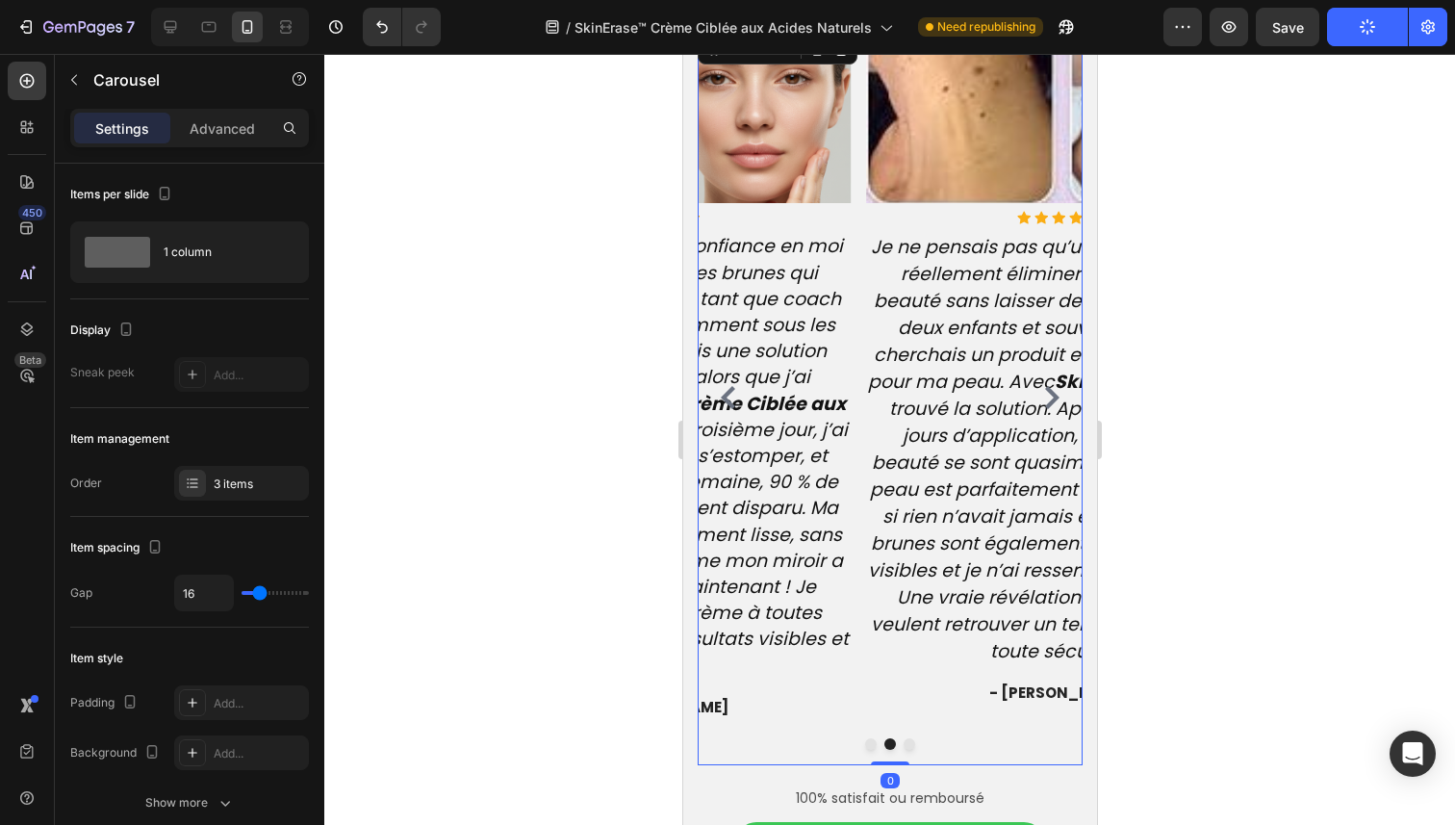
click at [1048, 399] on icon "Carousel Next Arrow" at bounding box center [1050, 397] width 23 height 23
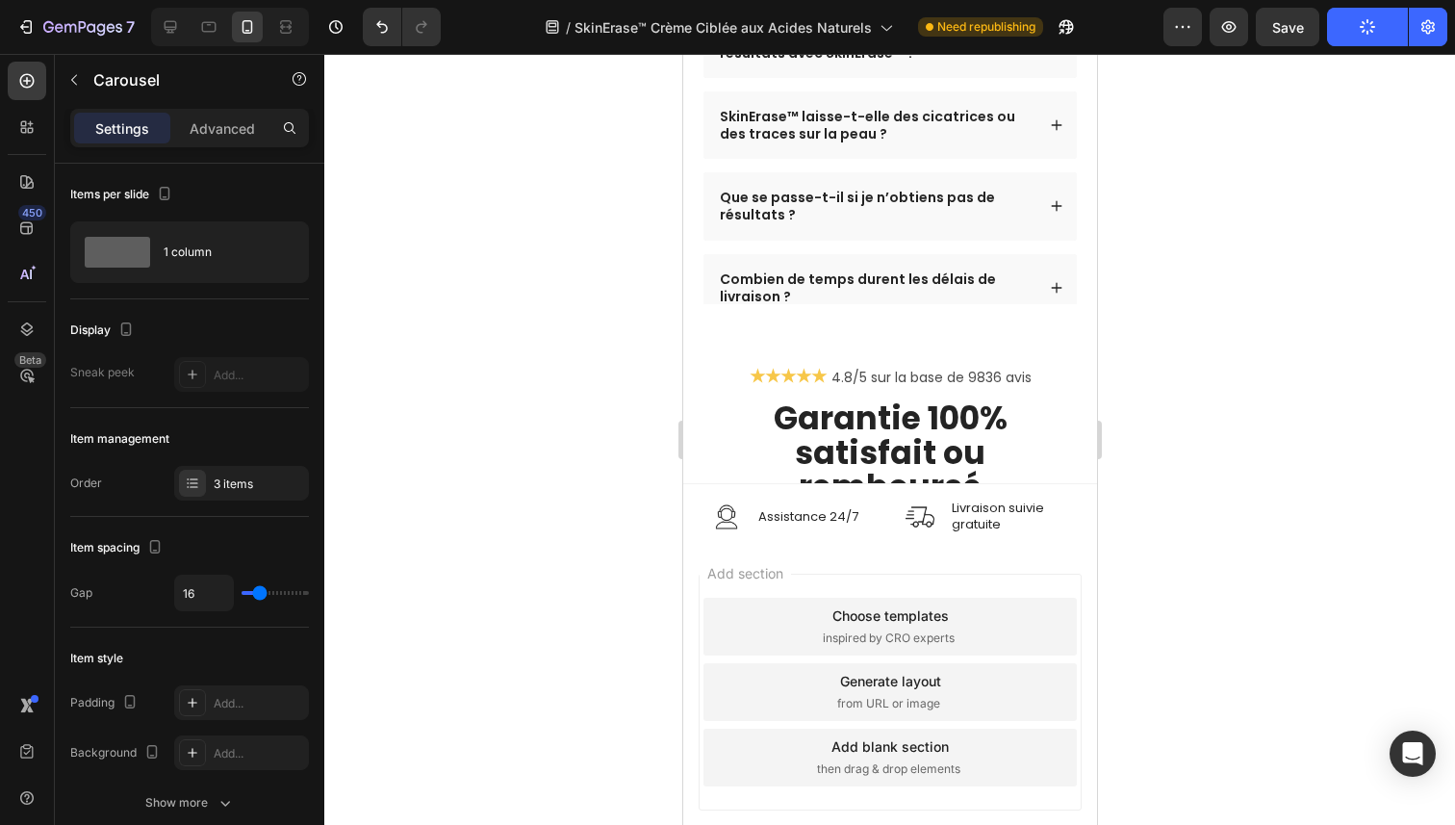
scroll to position [7777, 0]
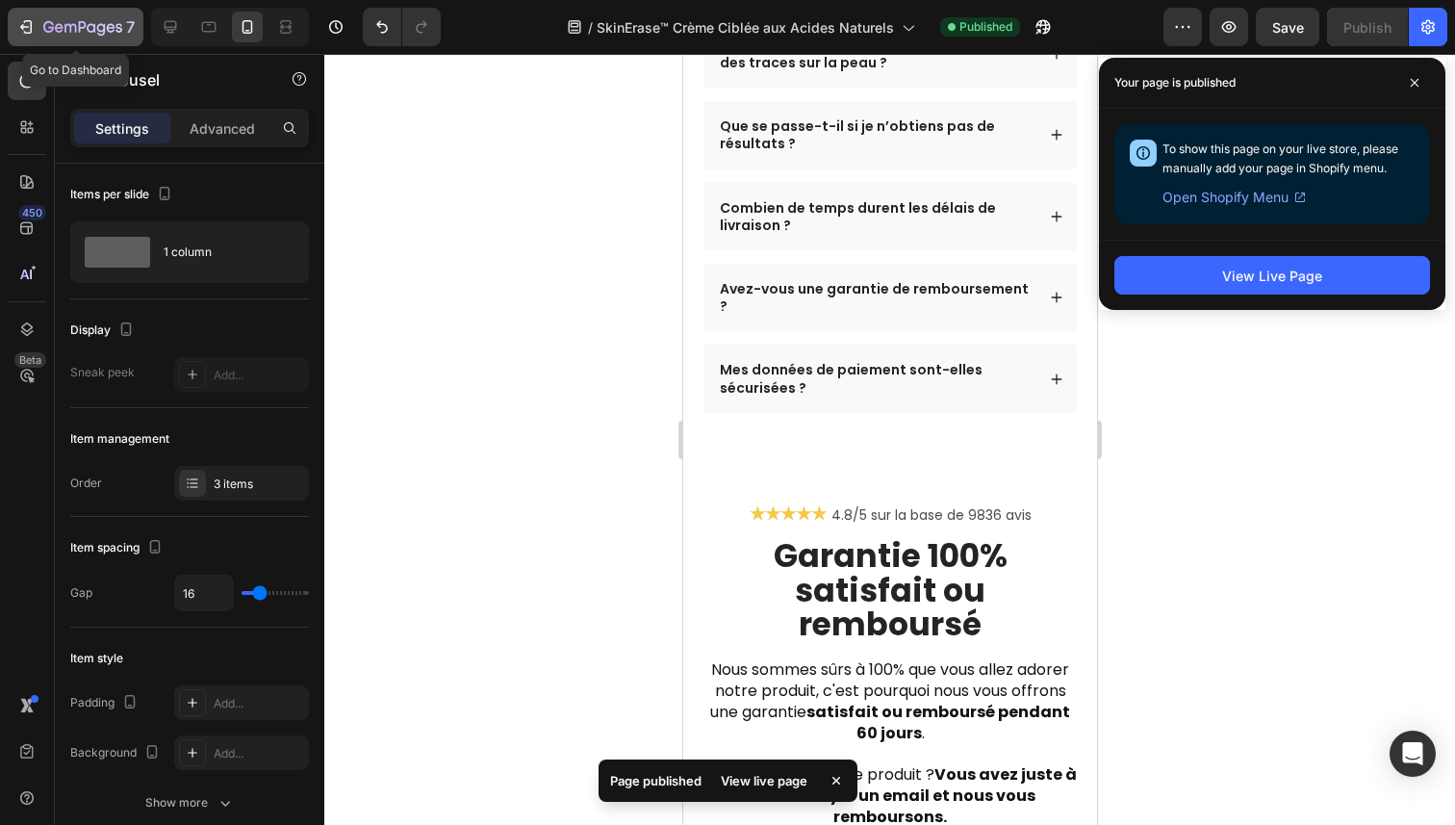
click at [73, 24] on icon "button" at bounding box center [70, 28] width 12 height 9
